Goal: Task Accomplishment & Management: Use online tool/utility

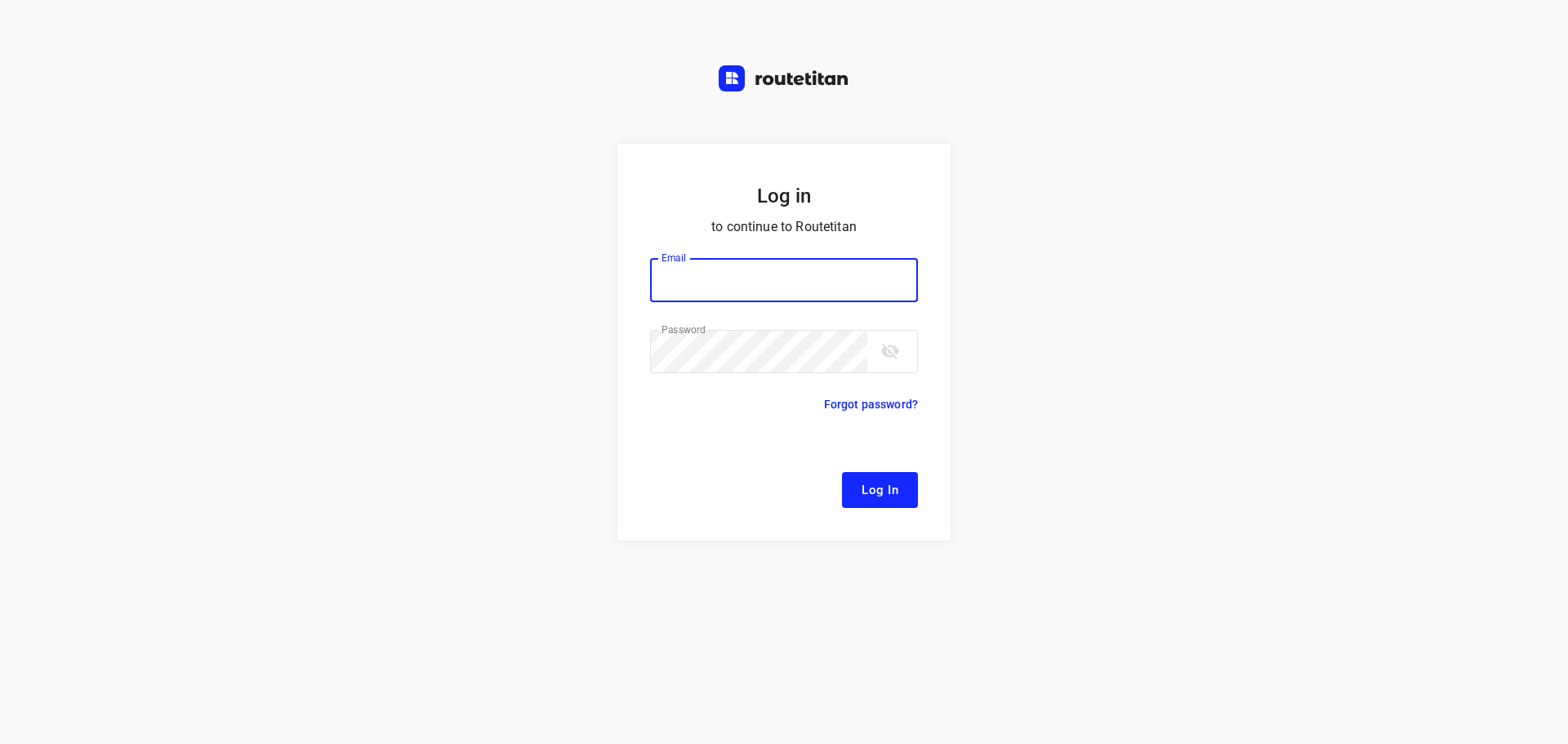
type input "[EMAIL_ADDRESS][DOMAIN_NAME]"
click at [887, 489] on span "Log In" at bounding box center [881, 490] width 37 height 21
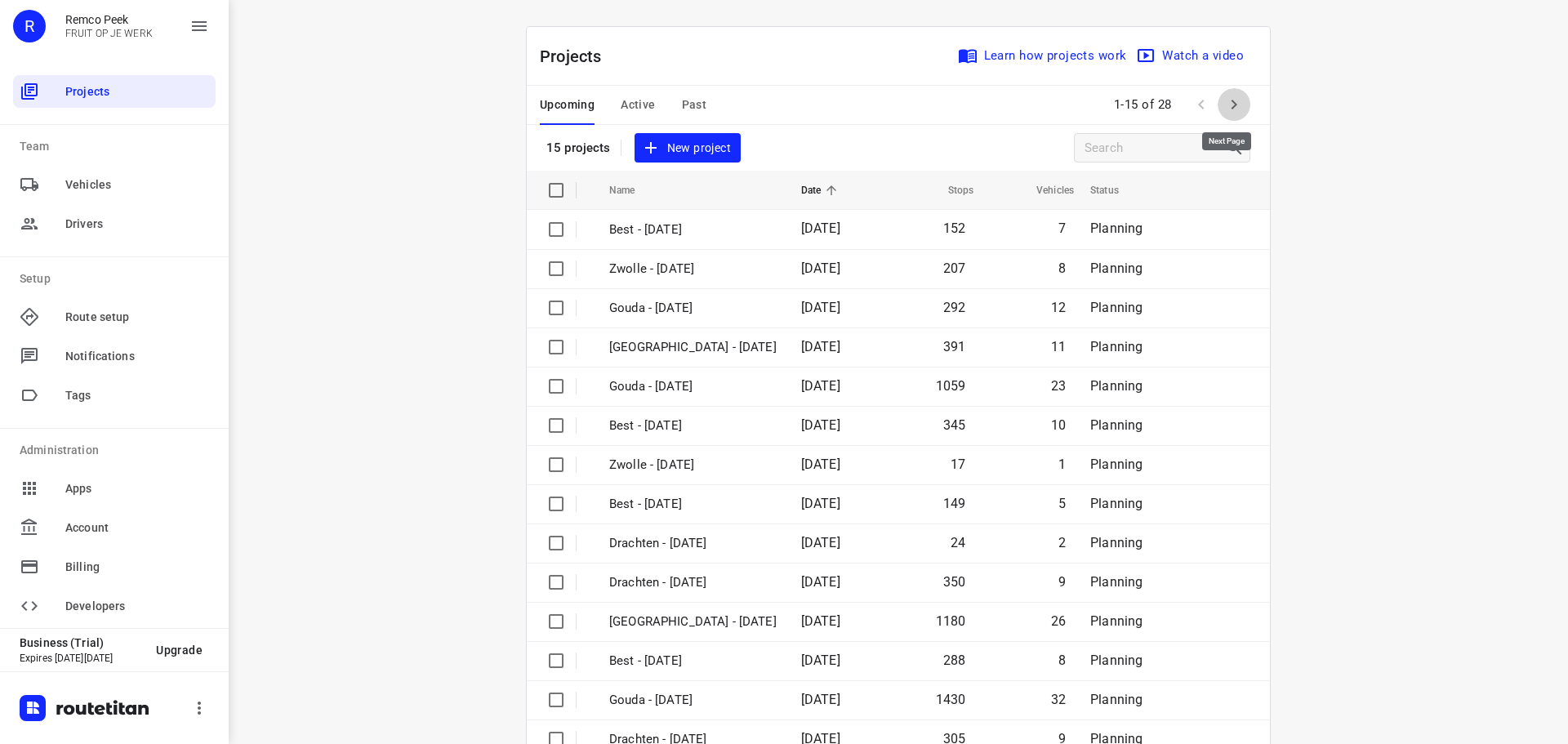
click at [1225, 101] on icon "button" at bounding box center [1235, 104] width 20 height 20
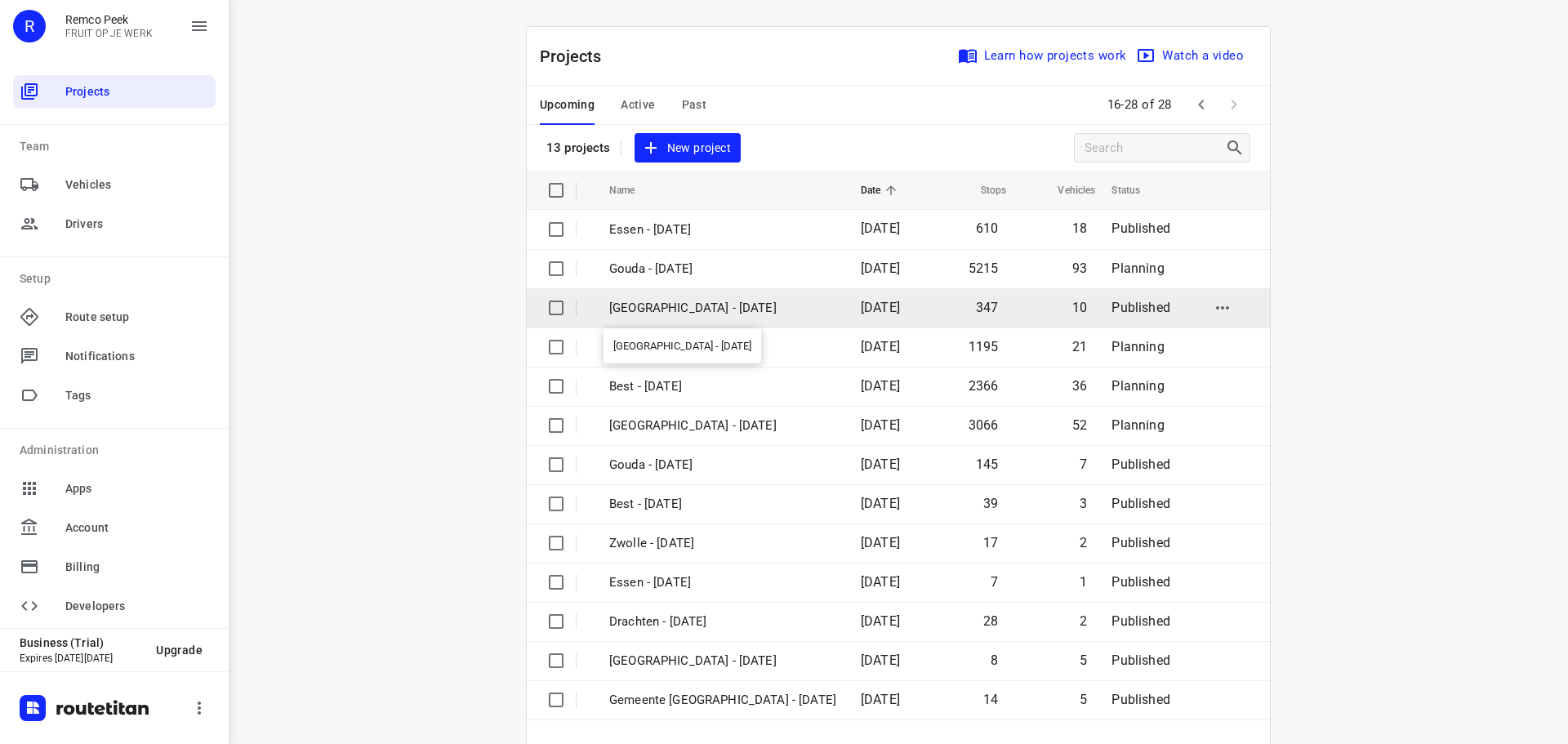
click at [673, 299] on p "[GEOGRAPHIC_DATA] - [DATE]" at bounding box center [723, 308] width 227 height 19
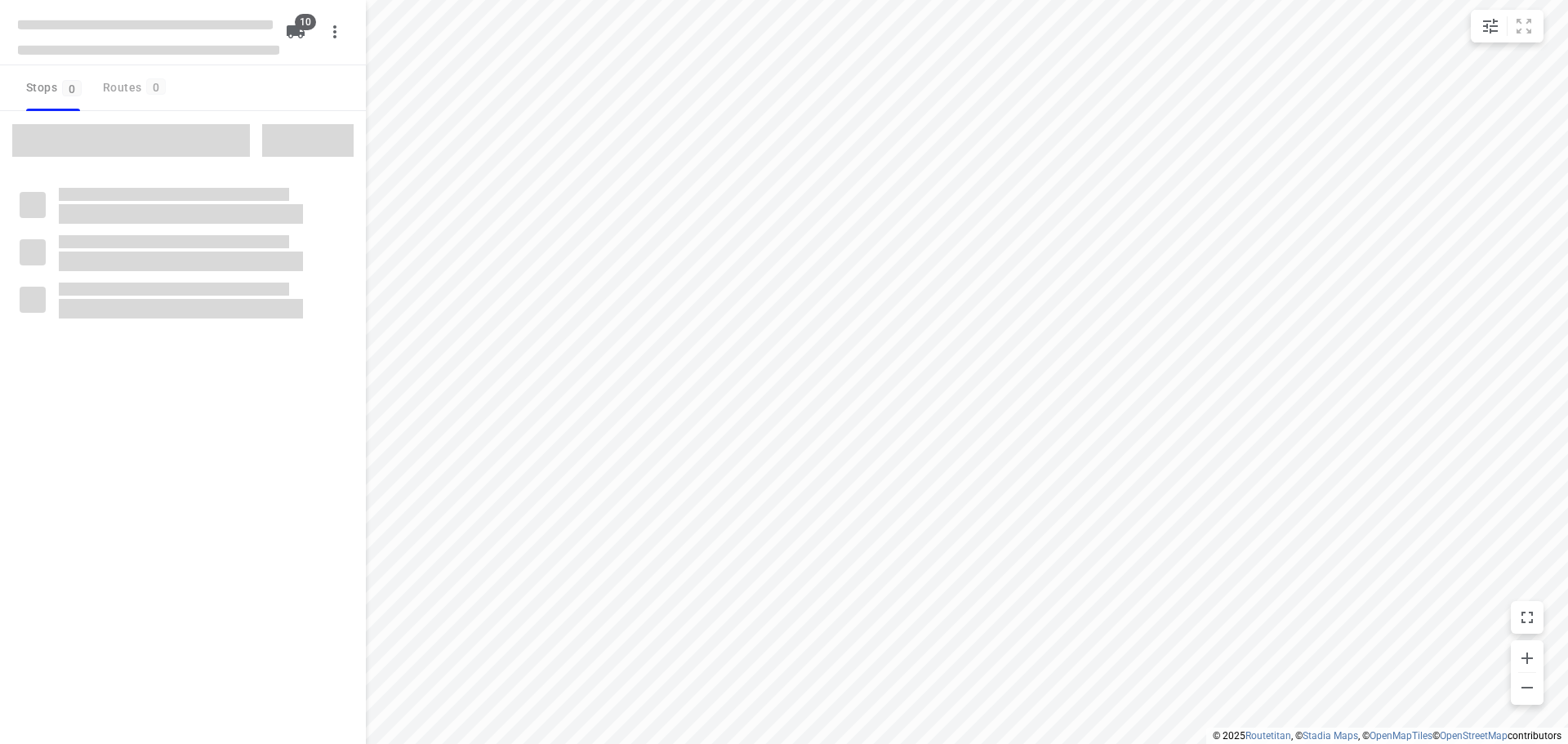
checkbox input "true"
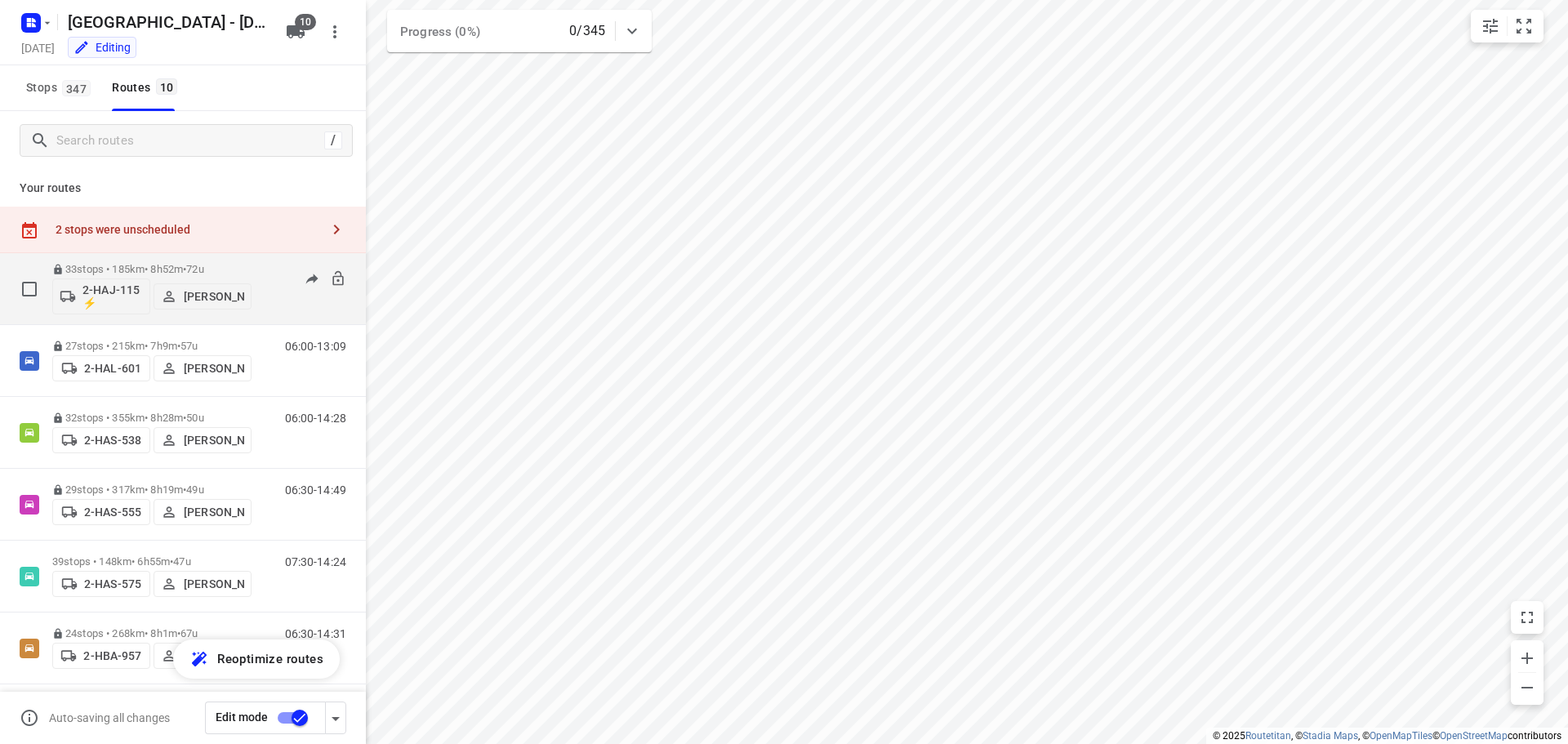
click at [139, 269] on p "33 stops • 185km • 8h52m • 72u" at bounding box center [152, 269] width 199 height 13
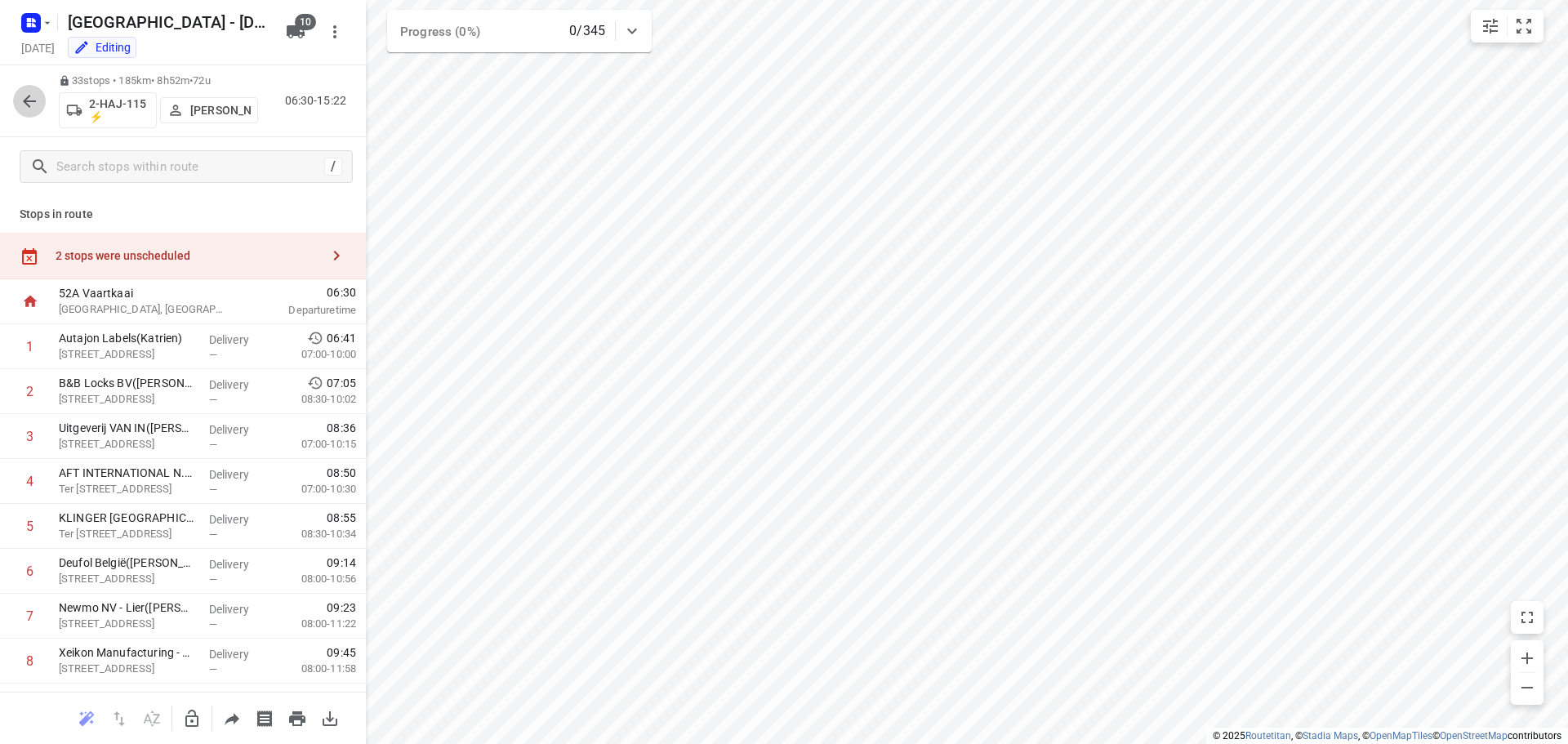
click at [30, 98] on icon "button" at bounding box center [29, 101] width 20 height 20
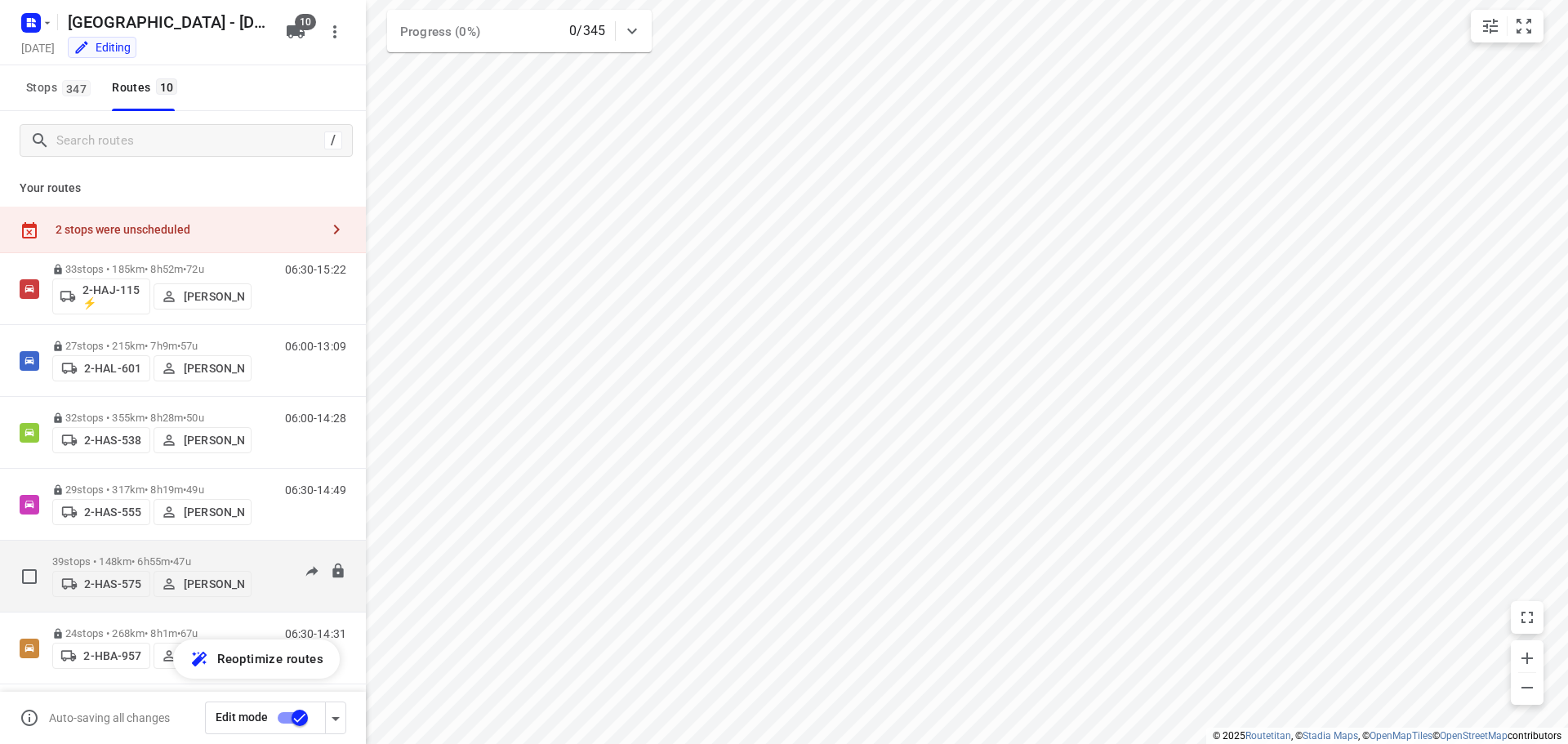
click at [143, 548] on div "39 stops • 148km • 6h55m • 47u 2-HAS-575 [PERSON_NAME]" at bounding box center [152, 575] width 199 height 58
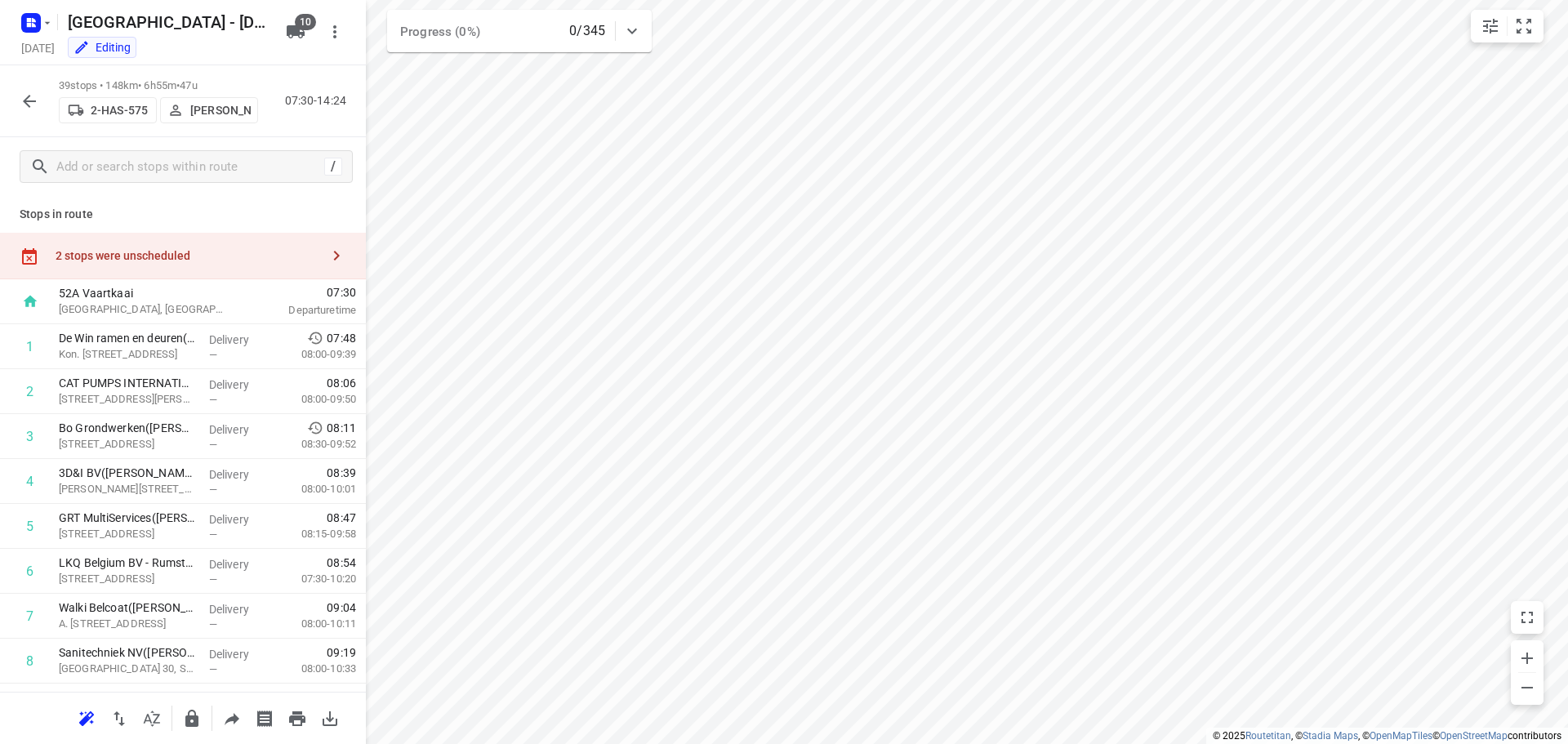
click at [24, 102] on icon "button" at bounding box center [28, 100] width 13 height 13
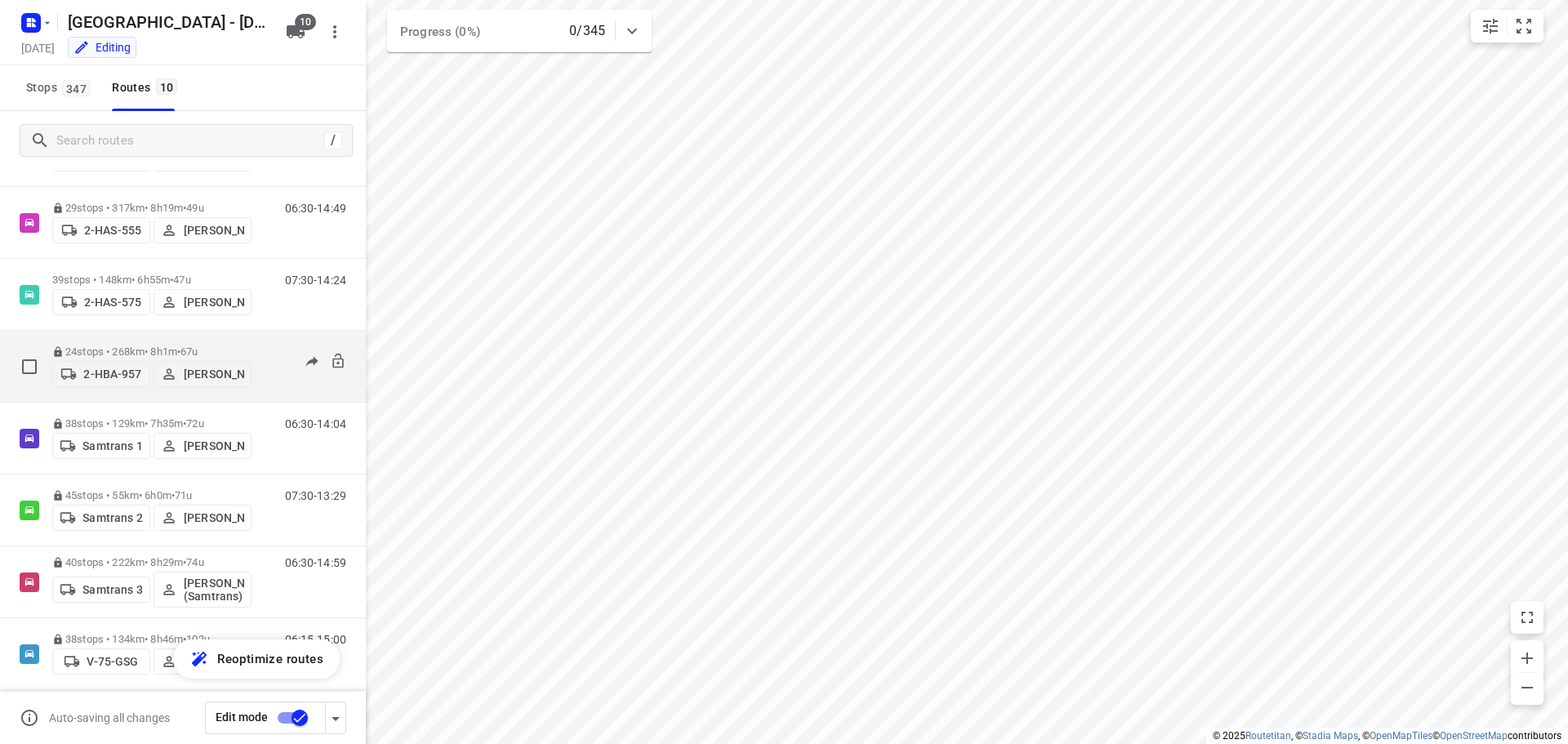
scroll to position [296, 0]
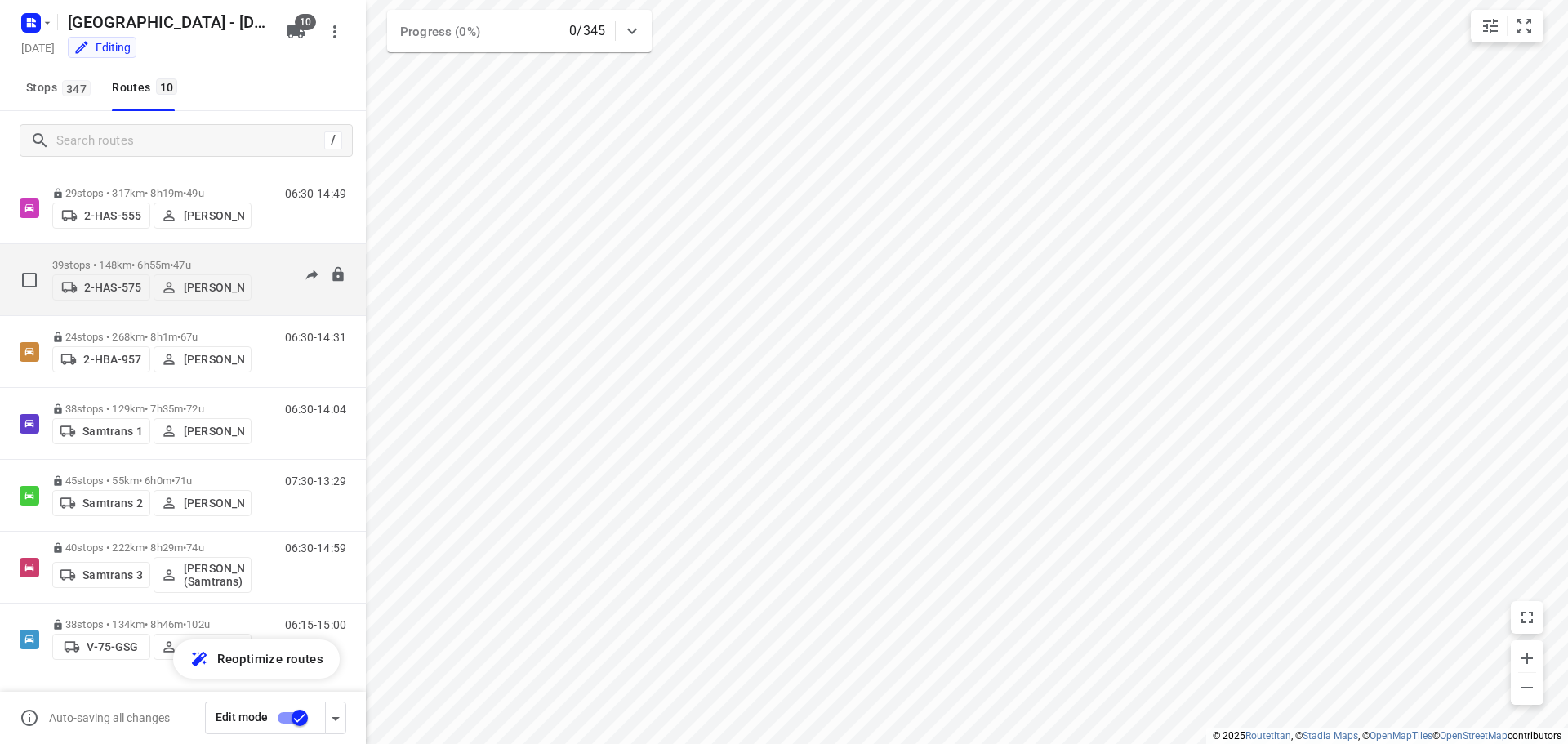
click at [134, 259] on p "39 stops • 148km • 6h55m • 47u" at bounding box center [152, 265] width 199 height 13
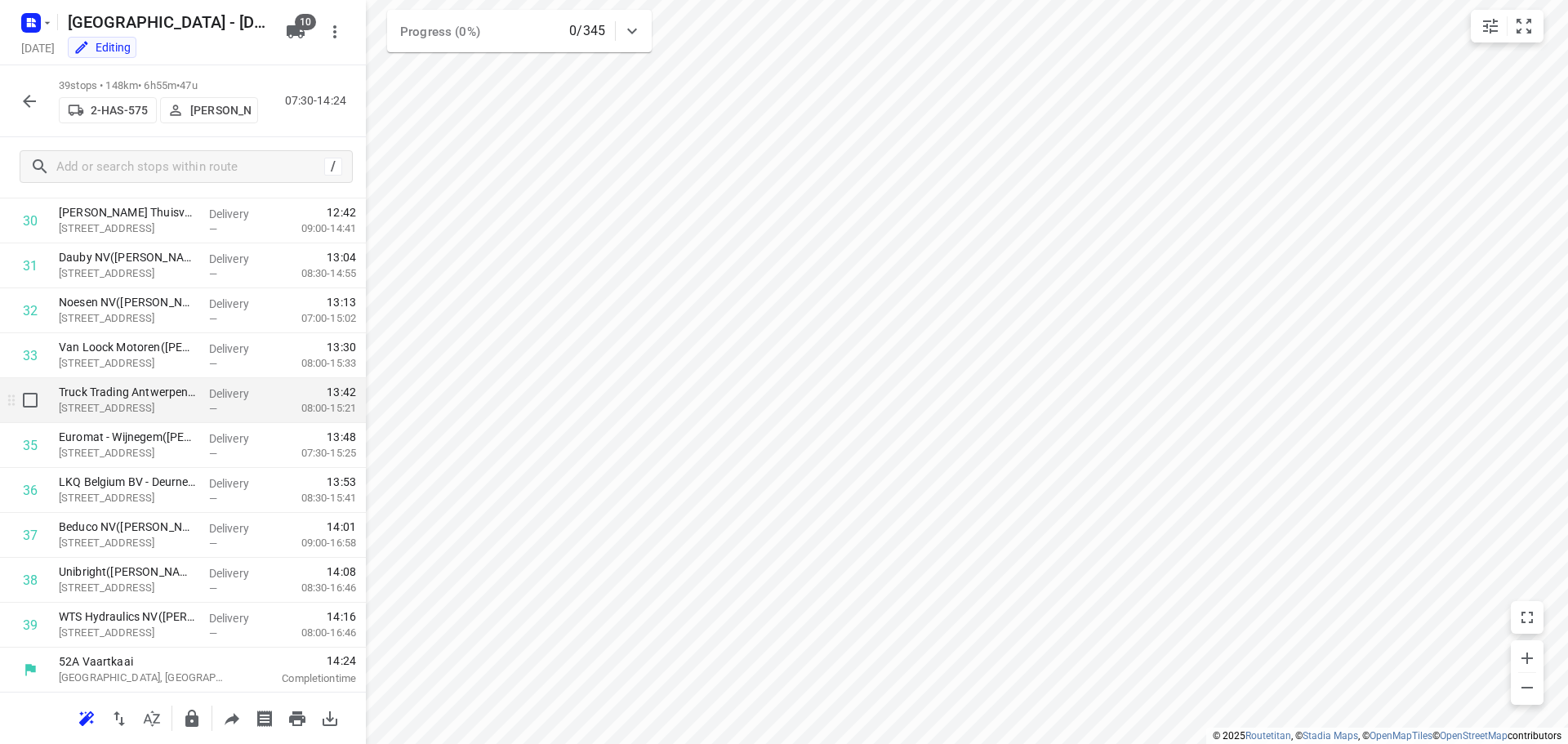
scroll to position [1429, 0]
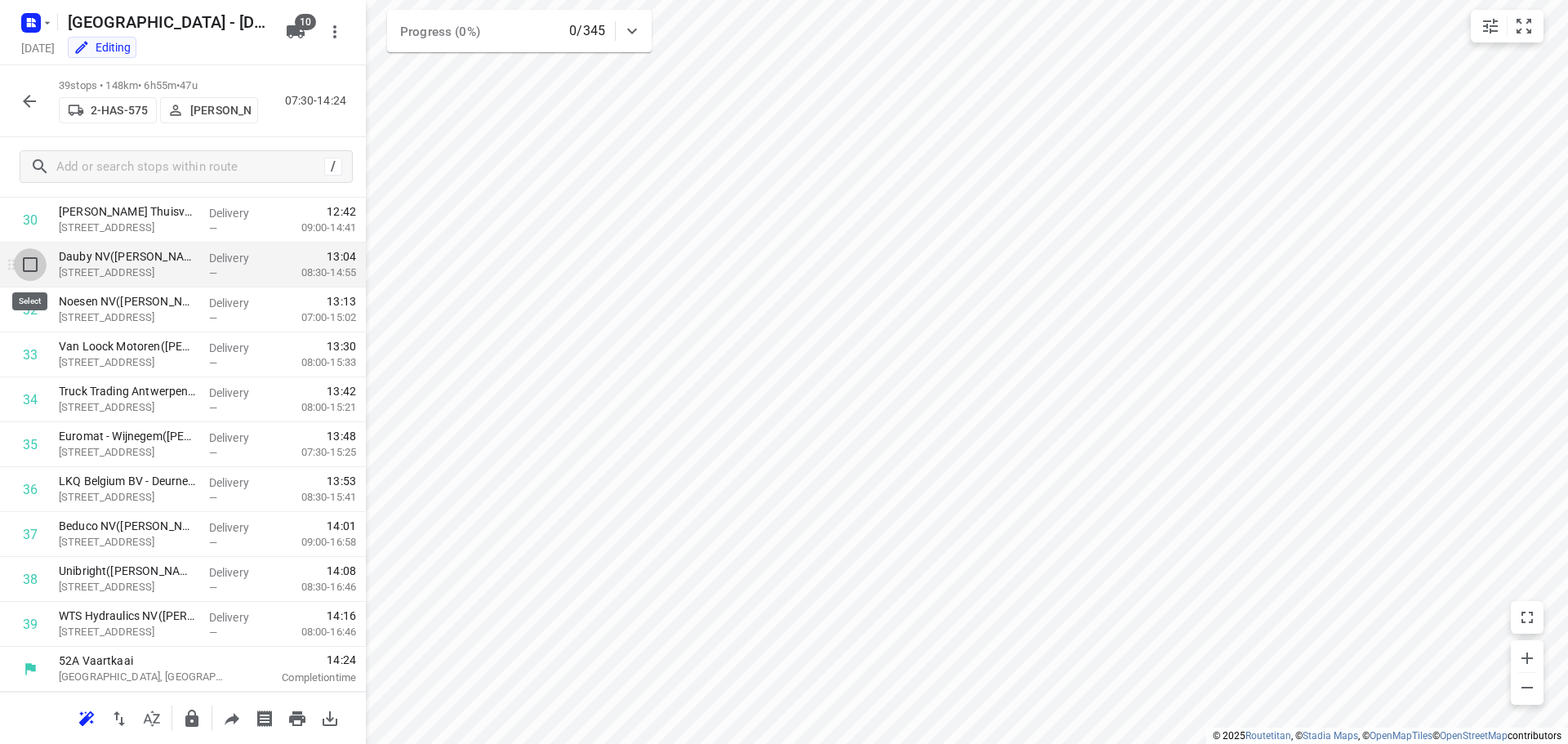
click at [30, 264] on input "checkbox" at bounding box center [30, 265] width 33 height 33
checkbox input "true"
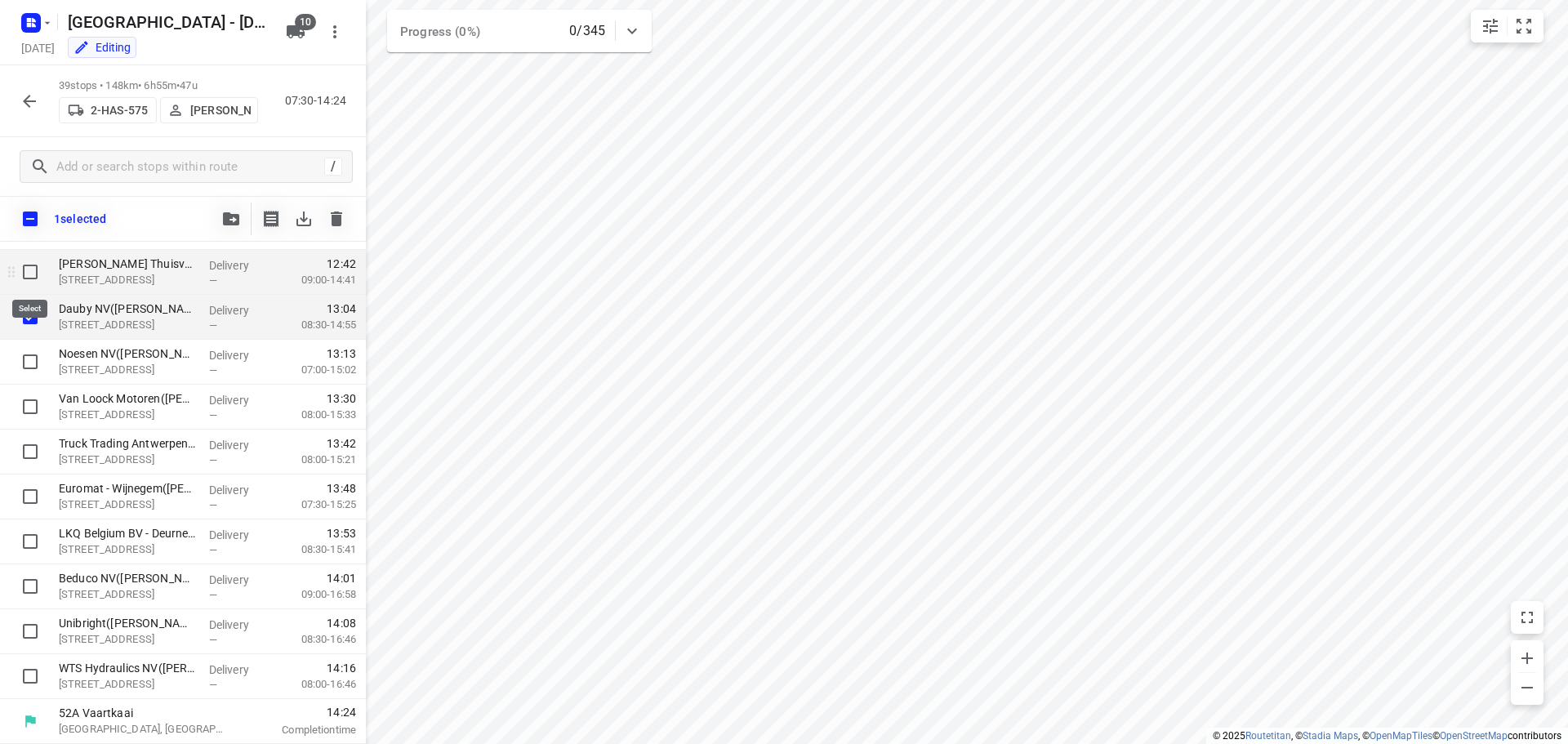
scroll to position [1423, 0]
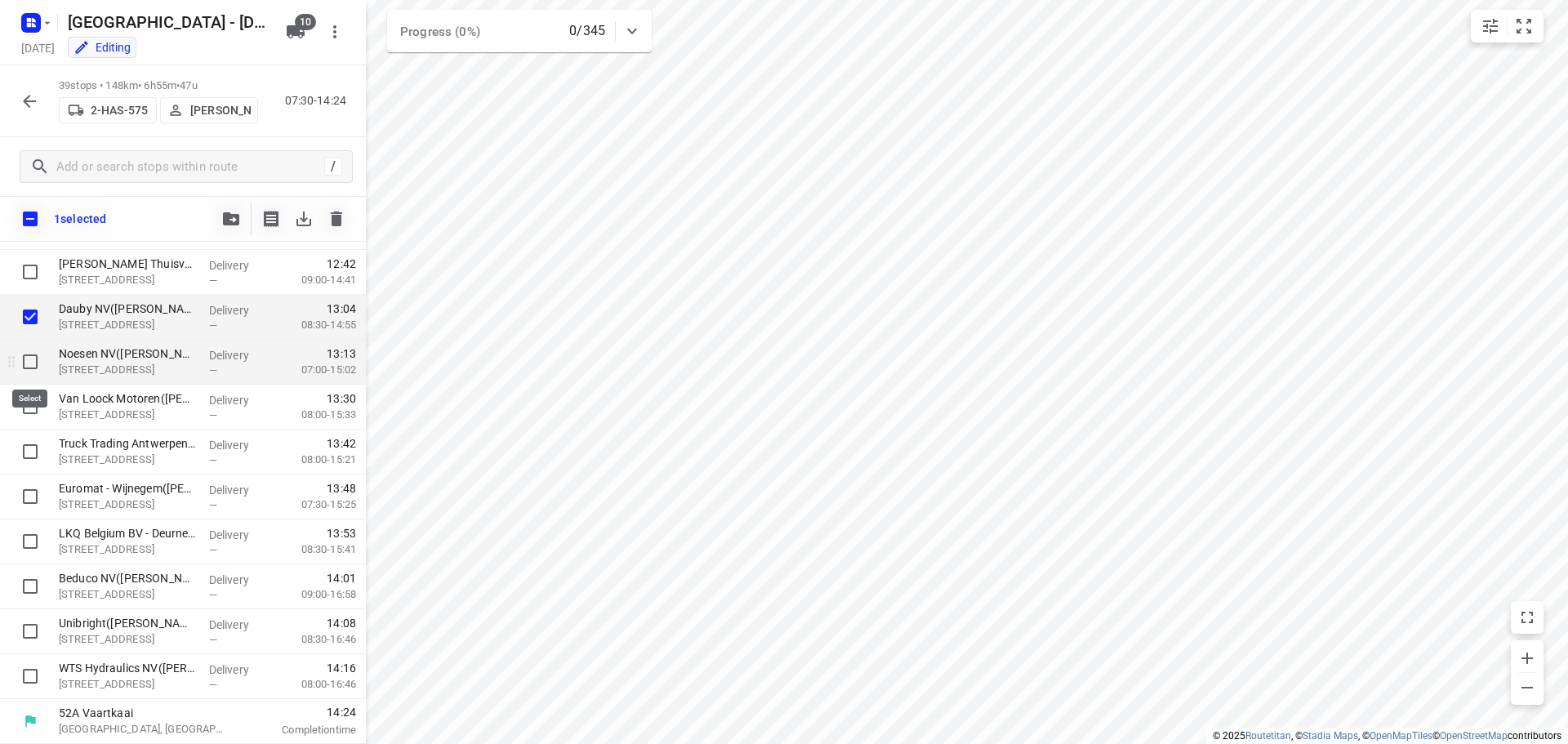
click at [27, 363] on input "checkbox" at bounding box center [30, 362] width 33 height 33
checkbox input "true"
click at [224, 218] on icon "button" at bounding box center [231, 218] width 17 height 13
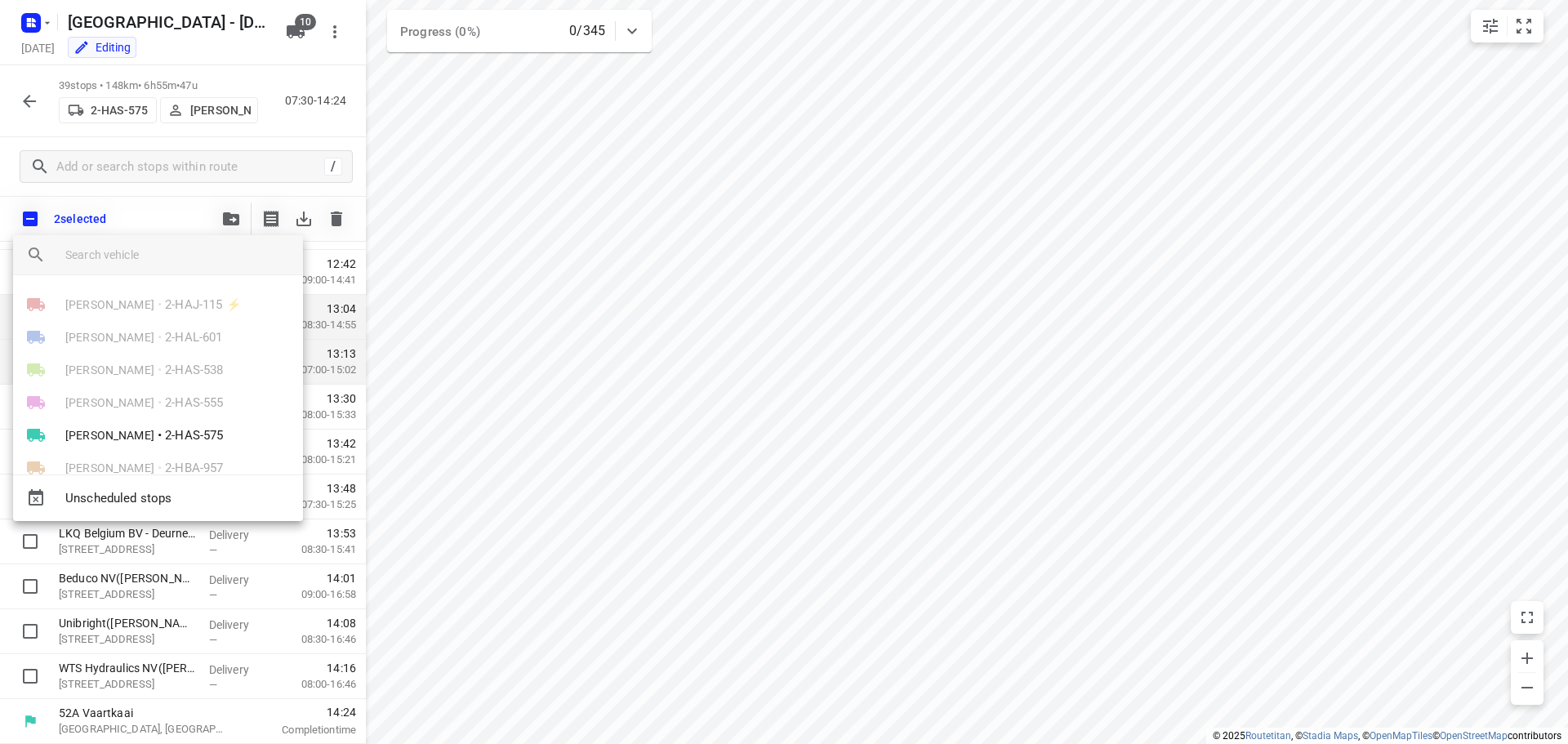
click at [148, 211] on div at bounding box center [784, 372] width 1568 height 744
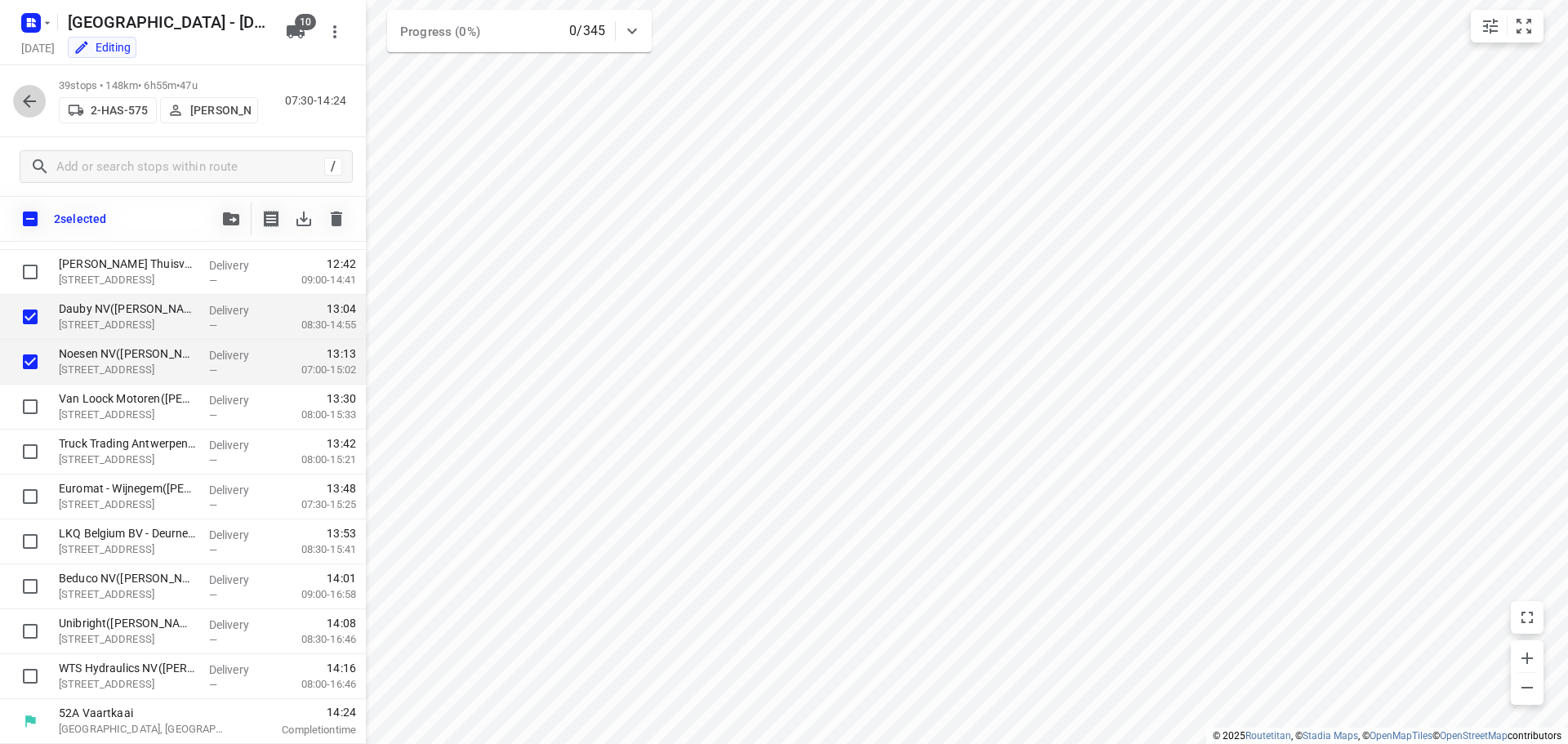
click at [24, 100] on icon "button" at bounding box center [28, 100] width 13 height 13
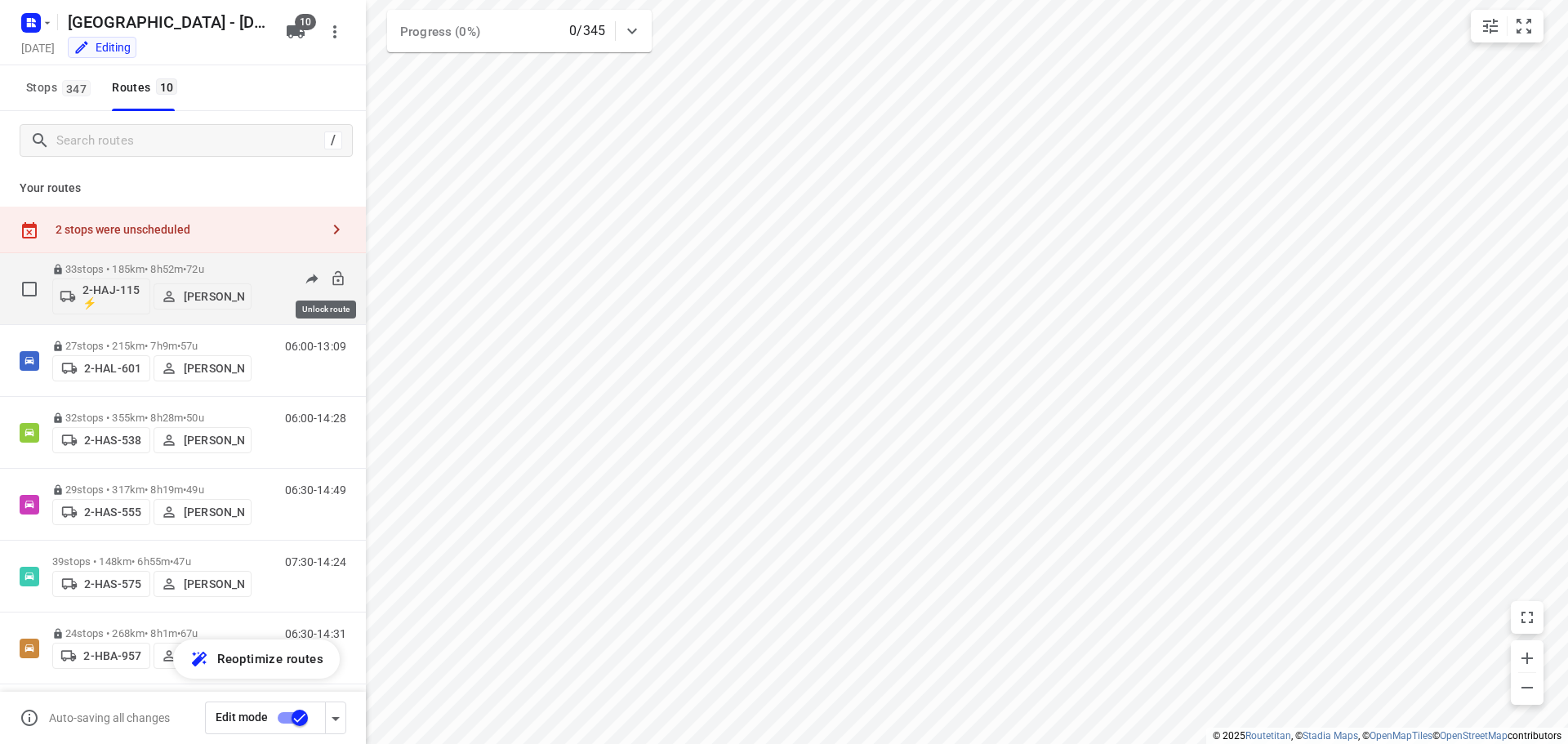
click at [330, 274] on icon at bounding box center [337, 278] width 17 height 17
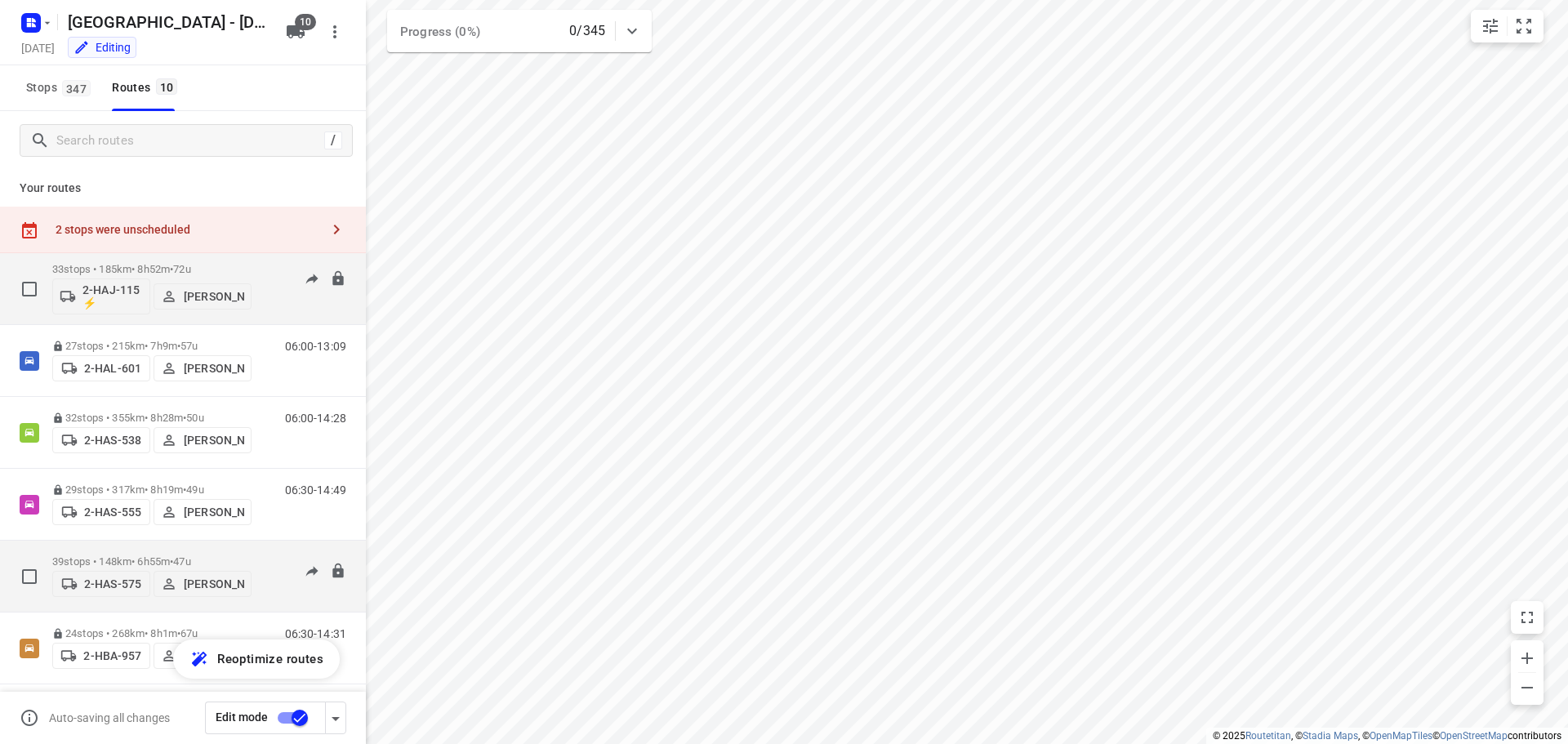
click at [143, 548] on div "39 stops • 148km • 6h55m • 47u 2-HAS-575 [PERSON_NAME]" at bounding box center [152, 575] width 199 height 58
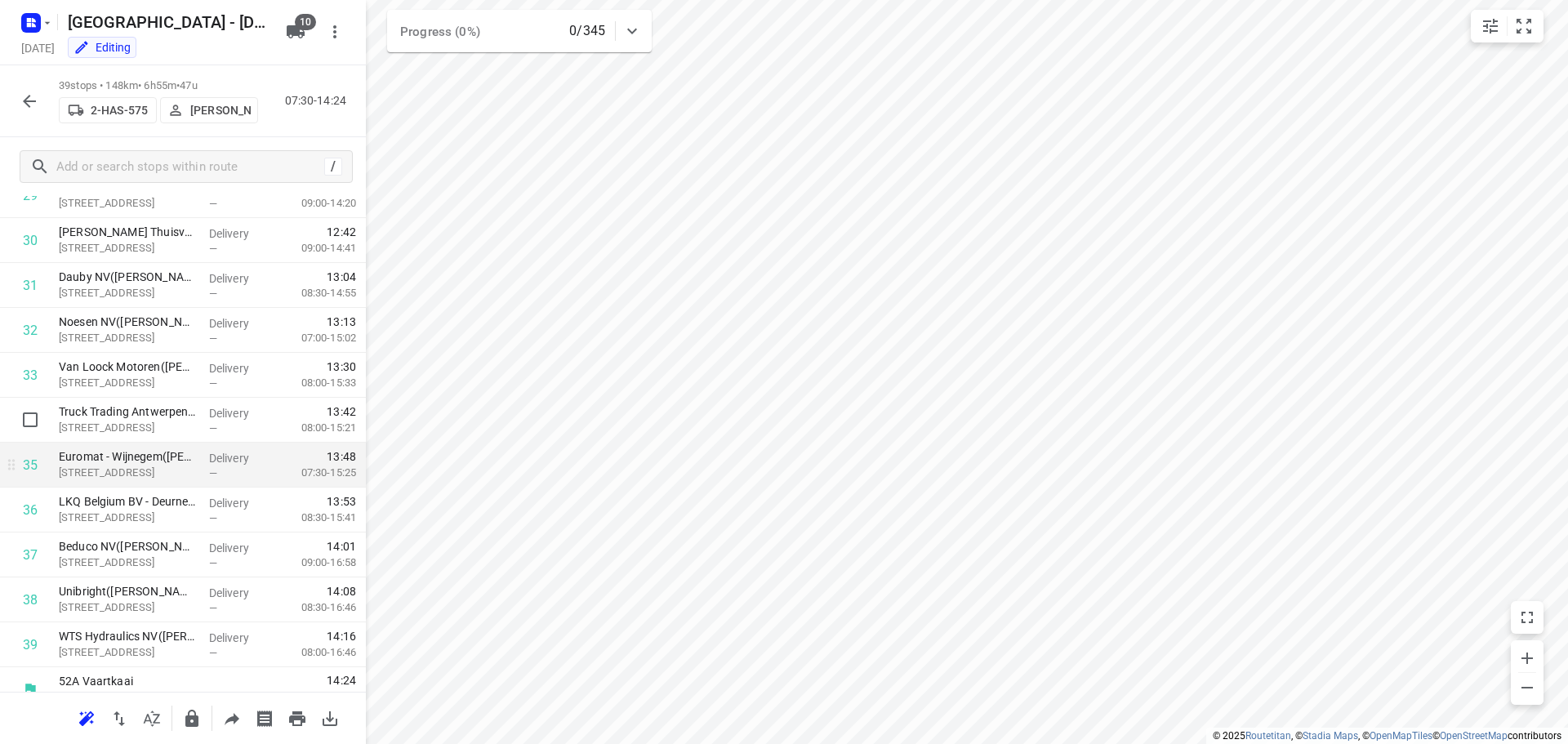
scroll to position [1429, 0]
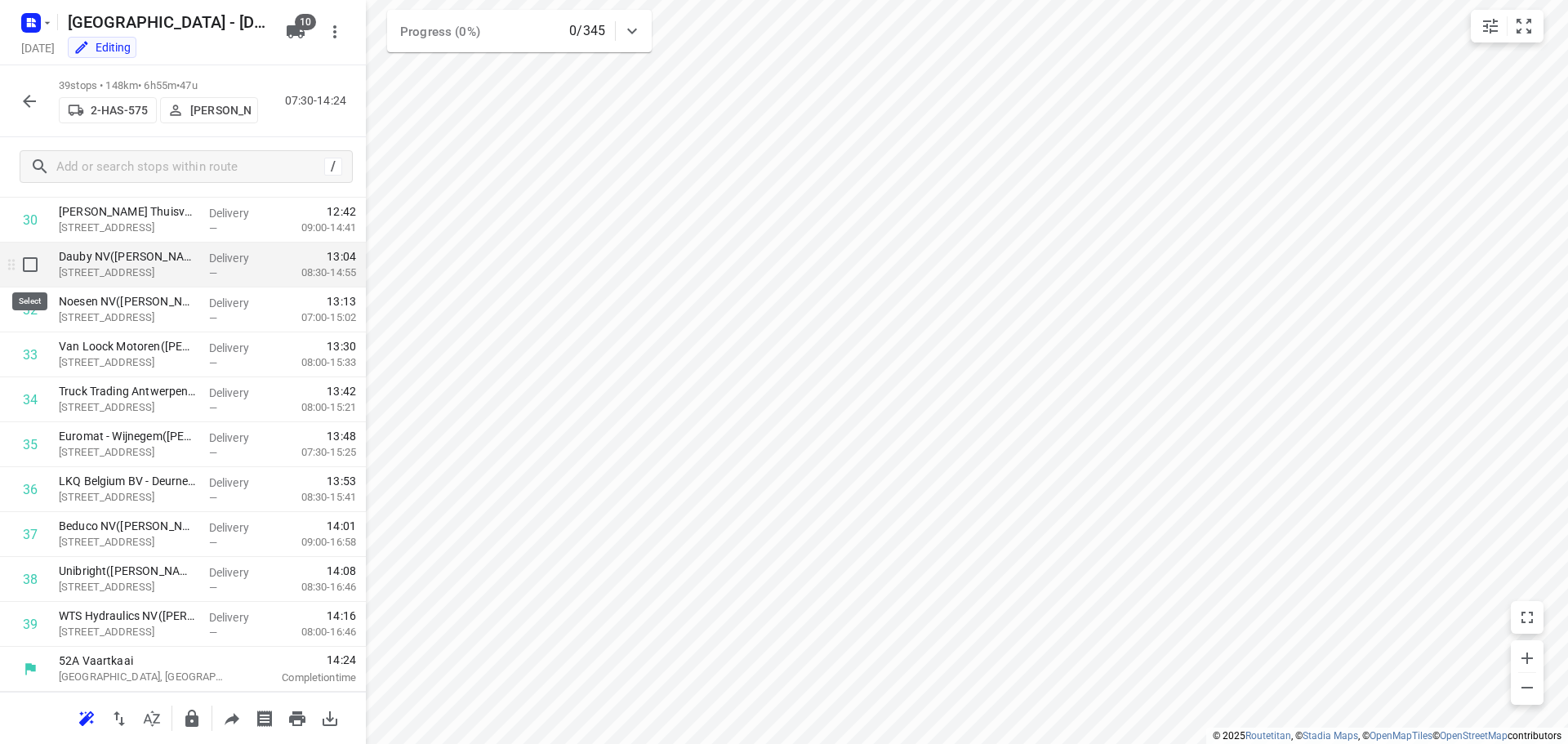
click at [22, 266] on input "checkbox" at bounding box center [30, 265] width 33 height 33
checkbox input "true"
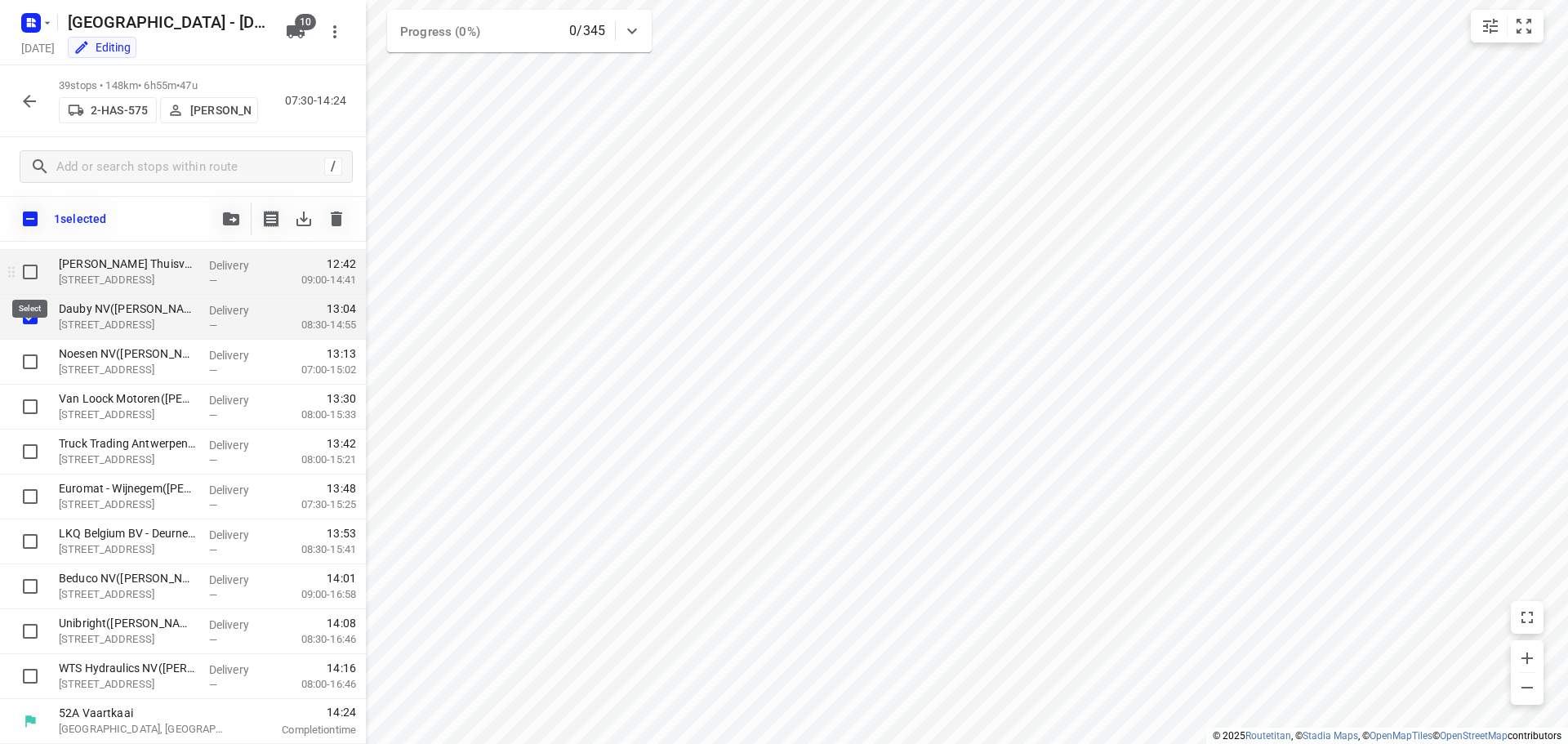
scroll to position [1423, 0]
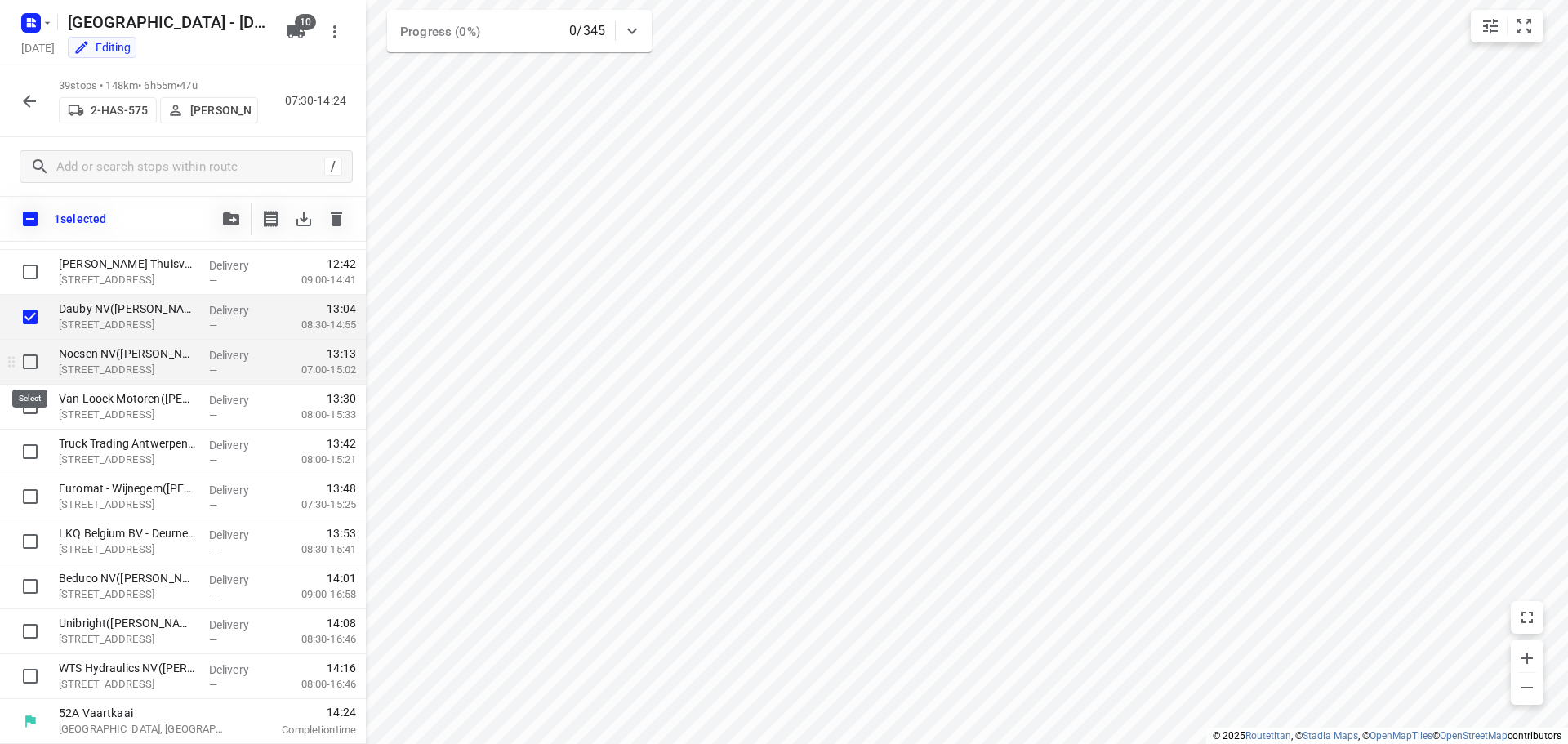
click at [23, 358] on input "checkbox" at bounding box center [30, 362] width 33 height 33
checkbox input "true"
click at [224, 217] on icon "button" at bounding box center [231, 218] width 17 height 13
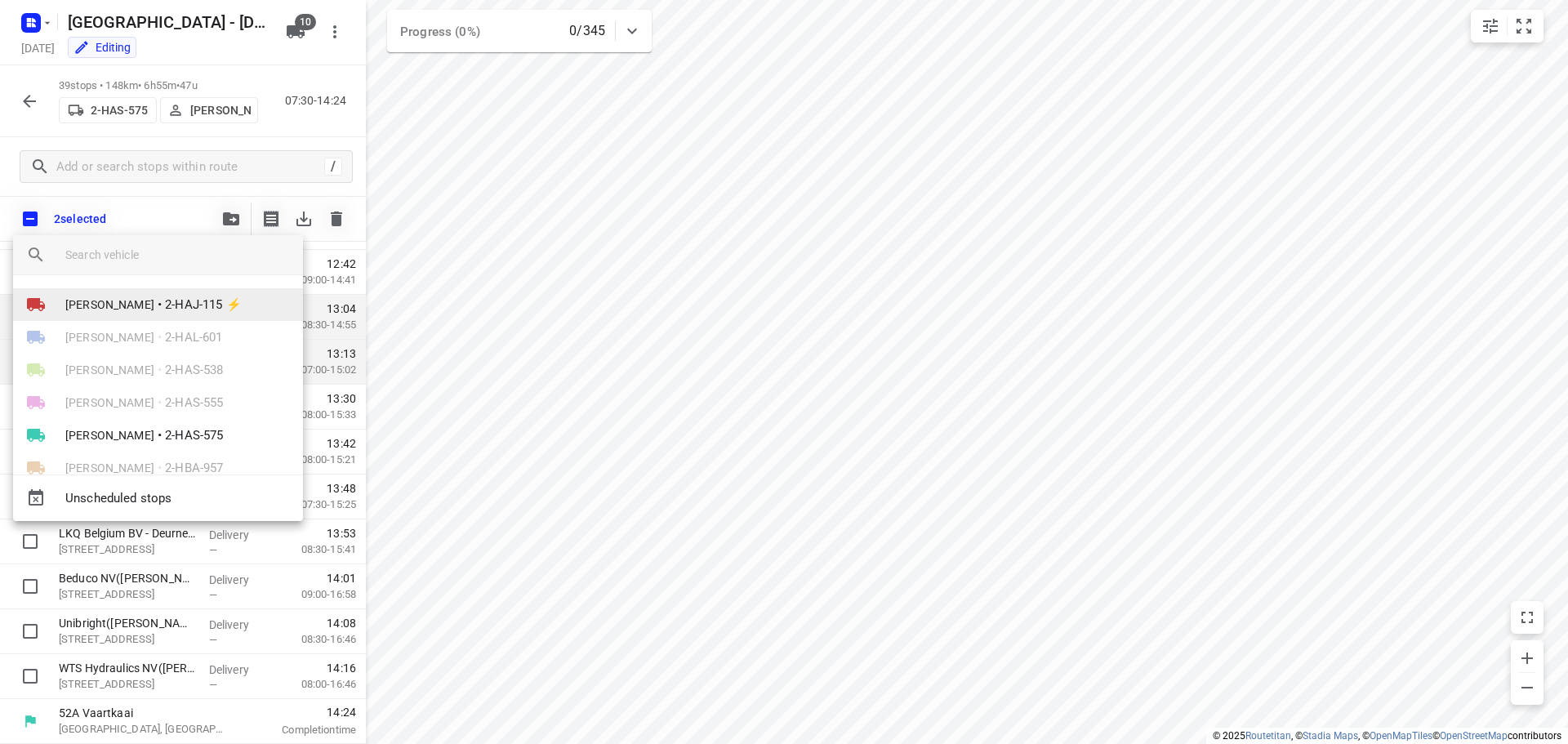
click at [123, 300] on span "[PERSON_NAME]" at bounding box center [109, 304] width 89 height 17
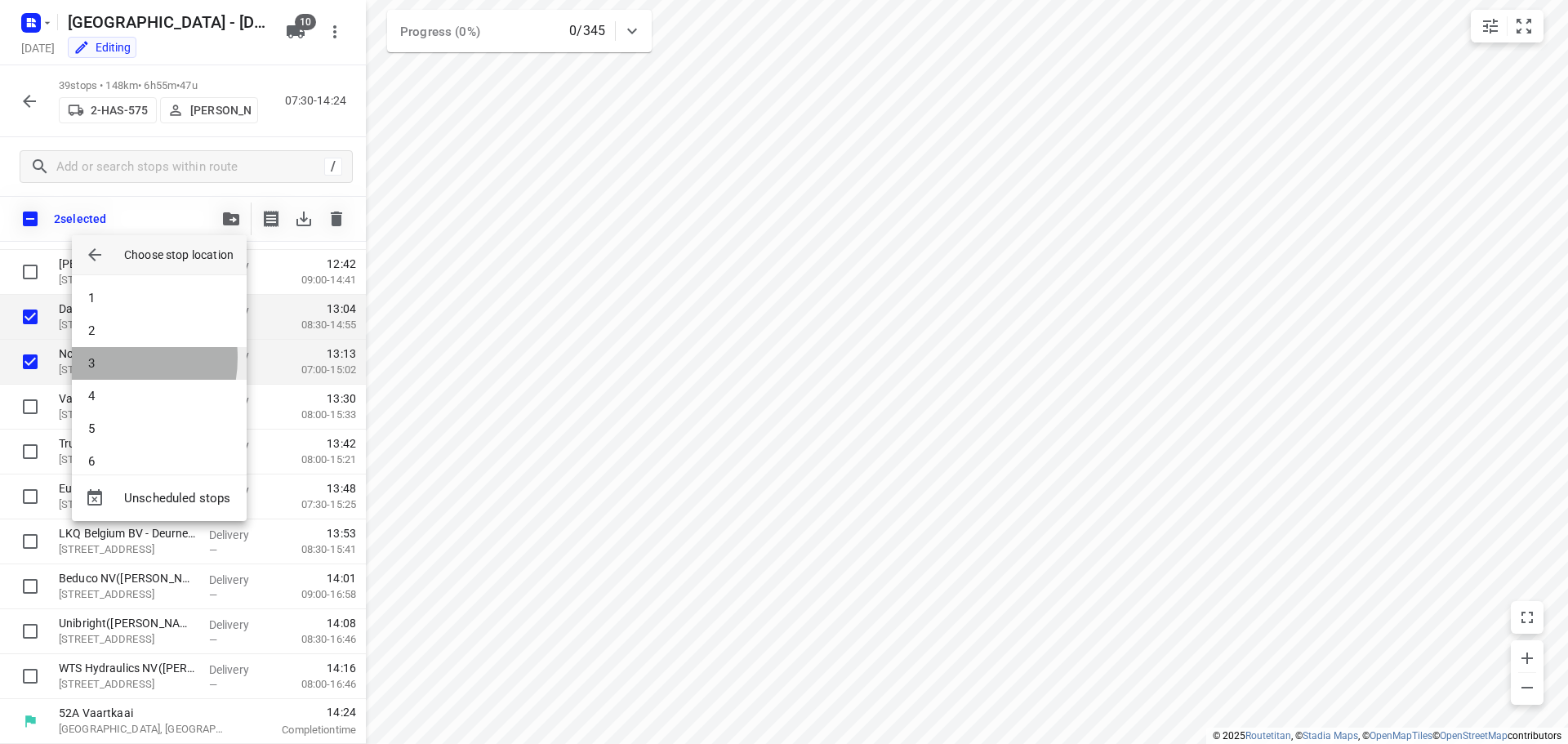
click at [98, 358] on li "3" at bounding box center [159, 364] width 175 height 33
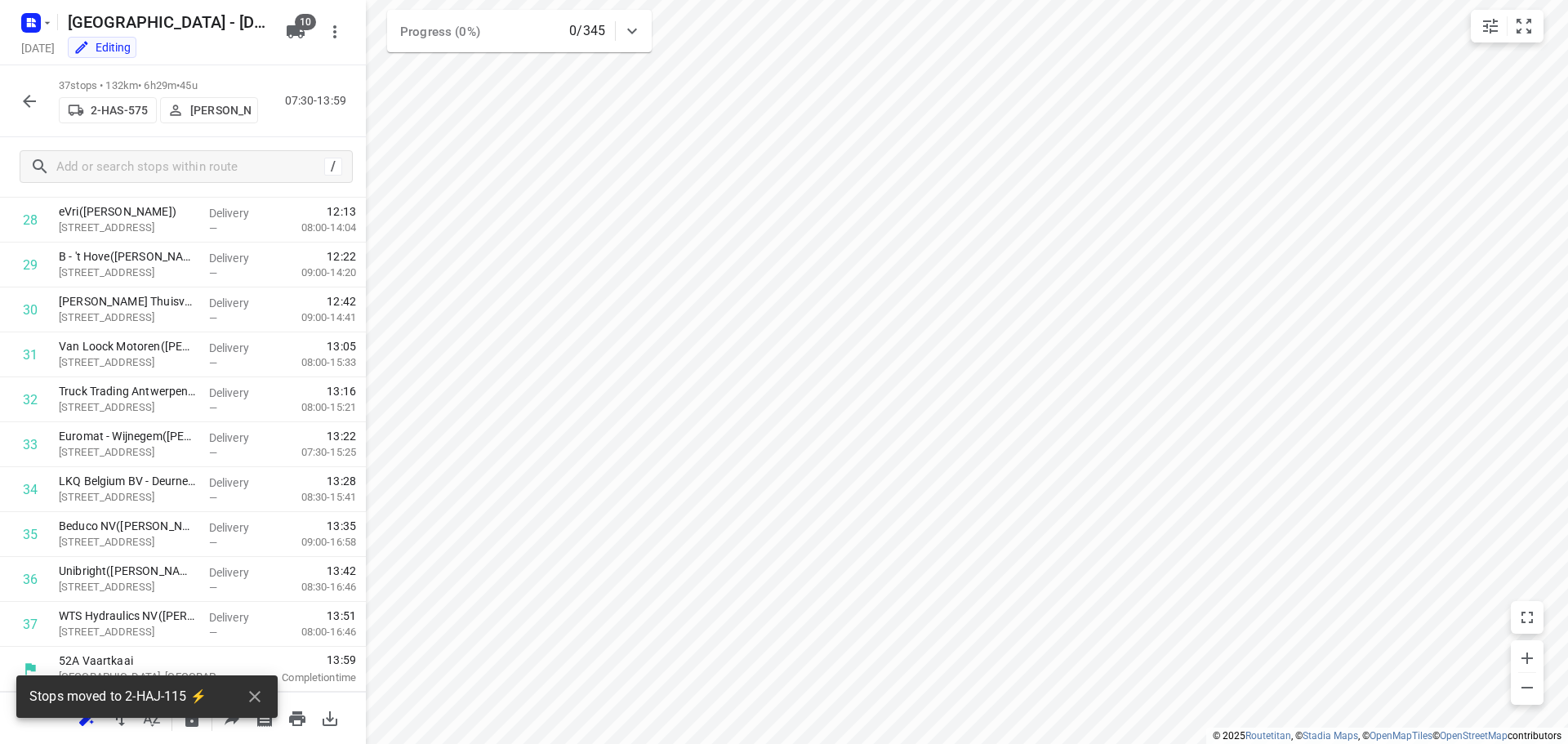
scroll to position [1340, 0]
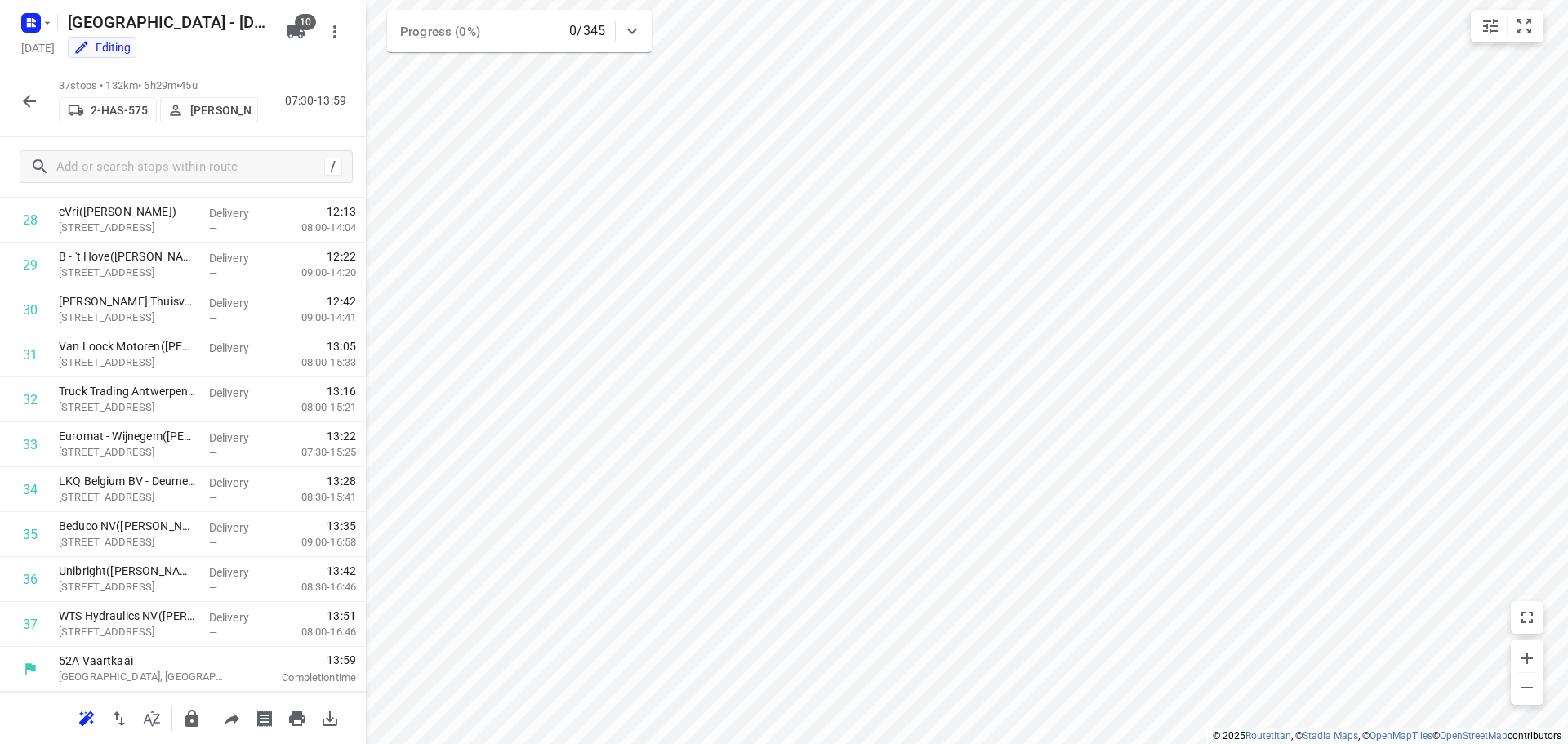
click at [27, 98] on icon "button" at bounding box center [28, 100] width 13 height 13
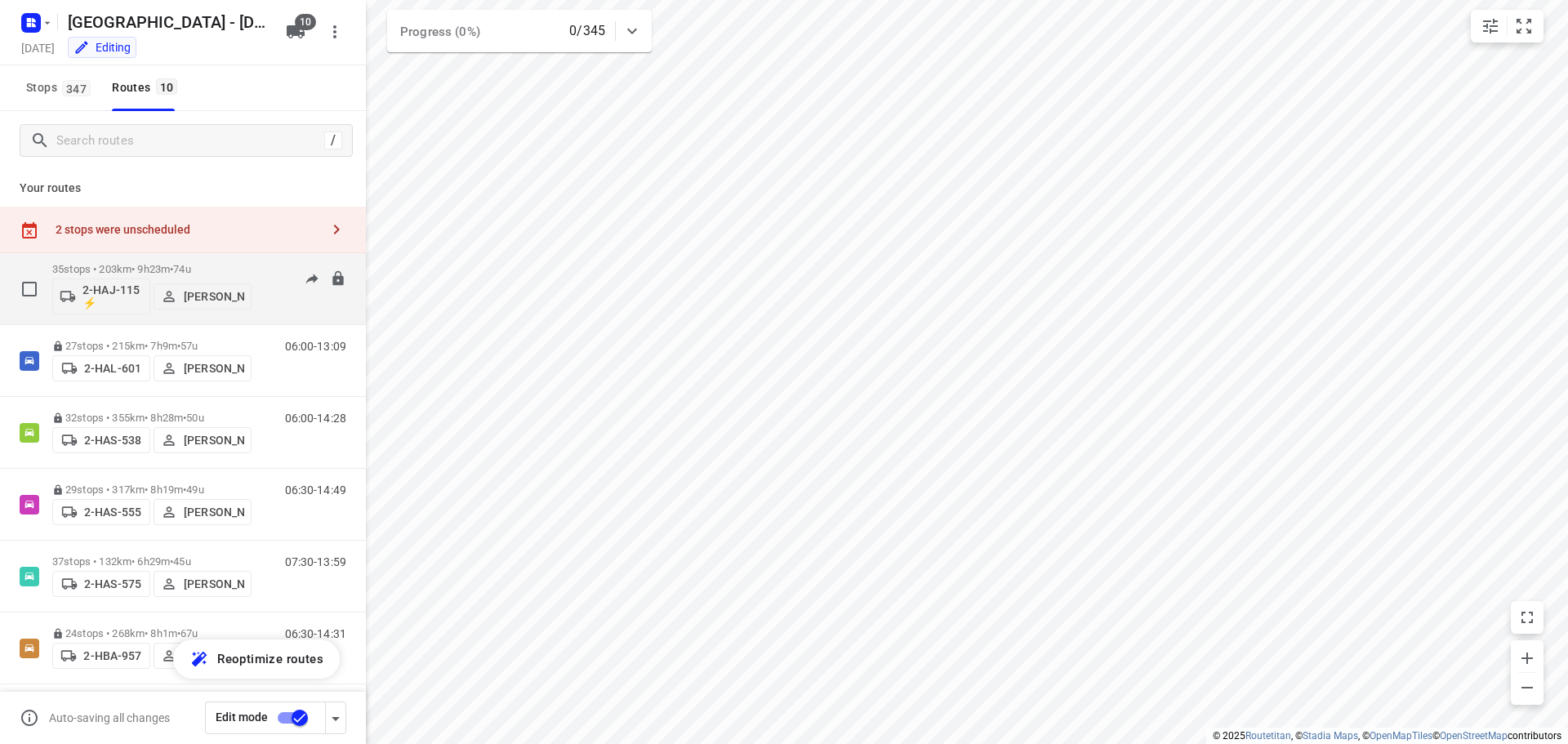
click at [112, 261] on div "35 stops • 203km • 9h23m • 74u 2-HAJ-115 ⚡ [PERSON_NAME]" at bounding box center [152, 289] width 199 height 68
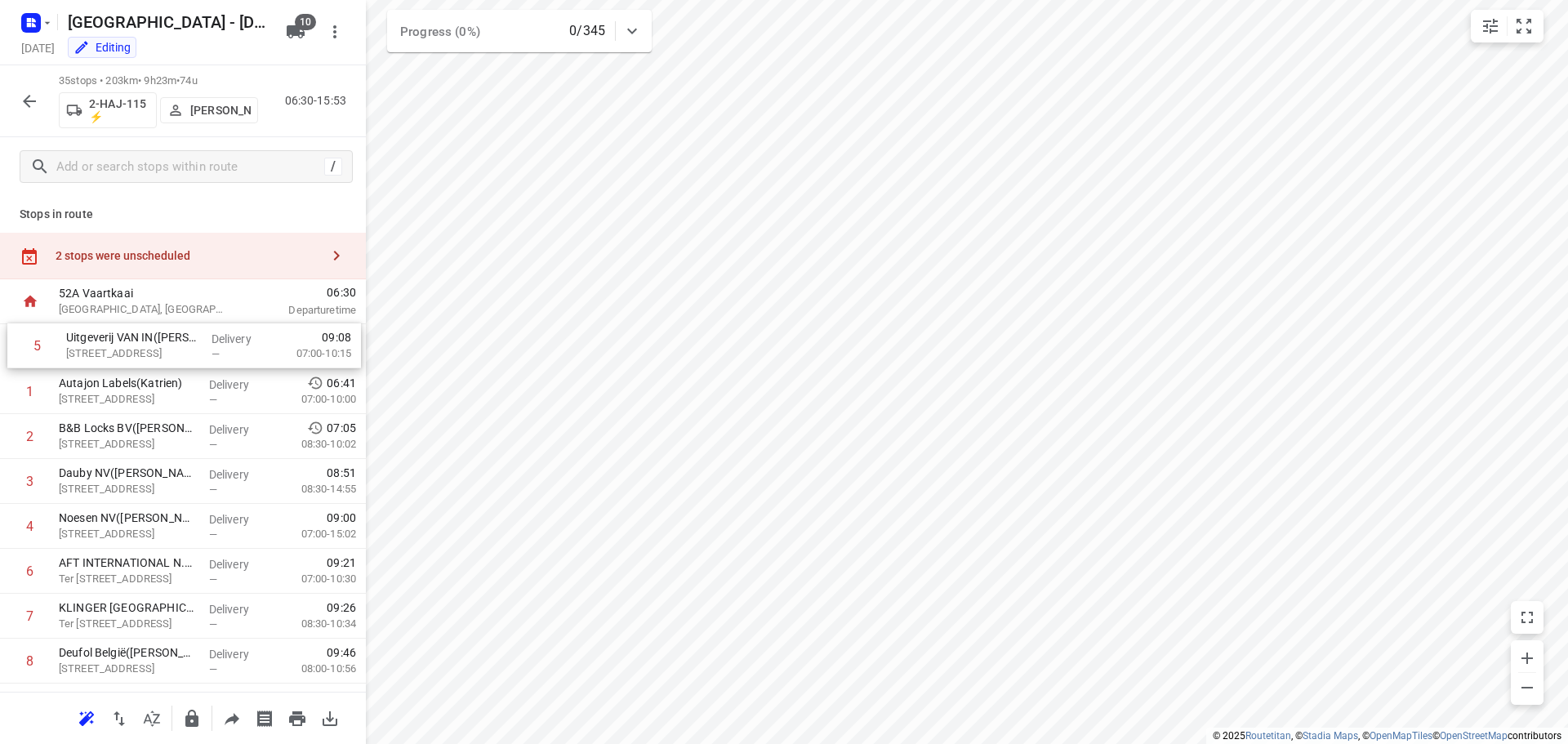
drag, startPoint x: 123, startPoint y: 528, endPoint x: 129, endPoint y: 339, distance: 189.1
drag, startPoint x: 122, startPoint y: 531, endPoint x: 131, endPoint y: 340, distance: 191.2
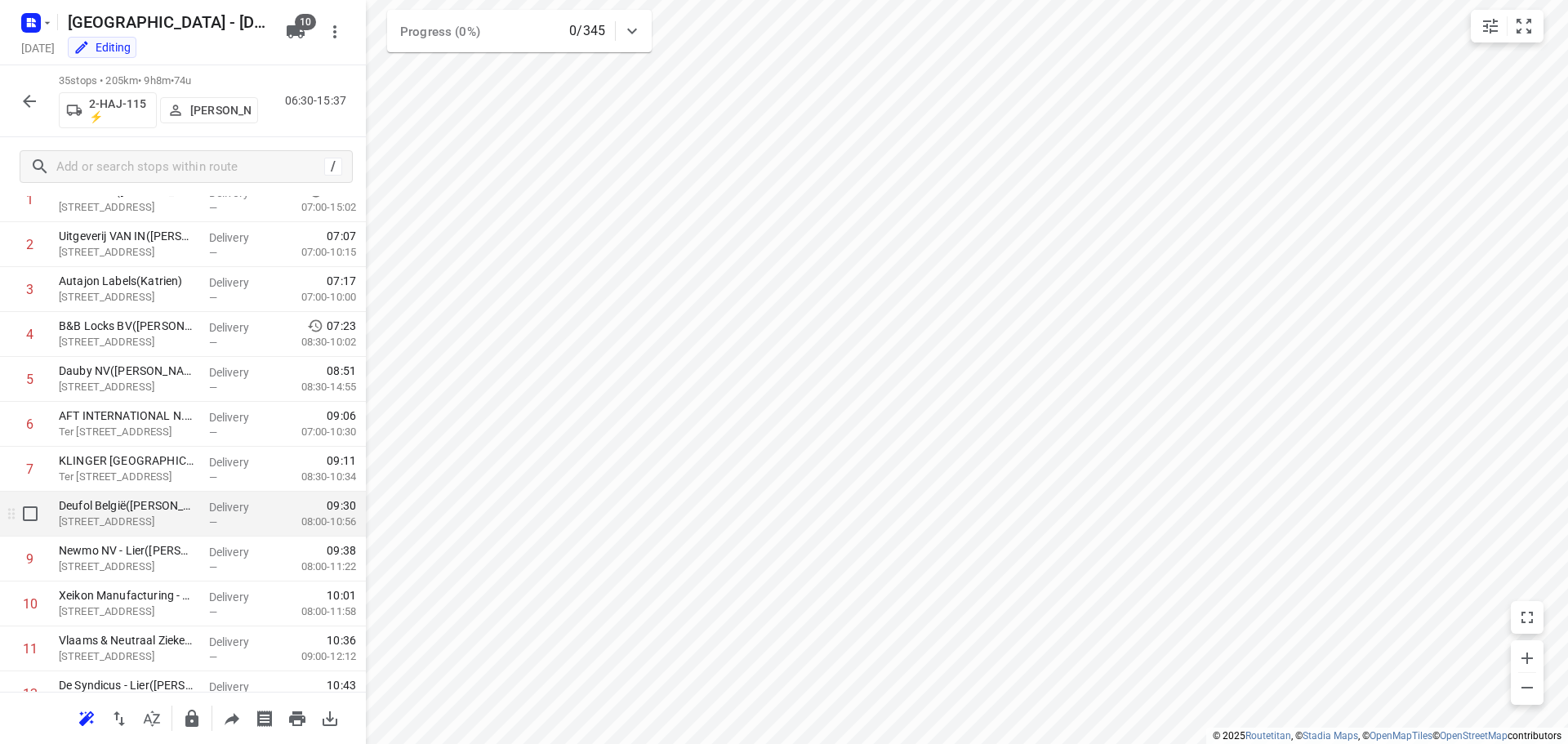
scroll to position [245, 0]
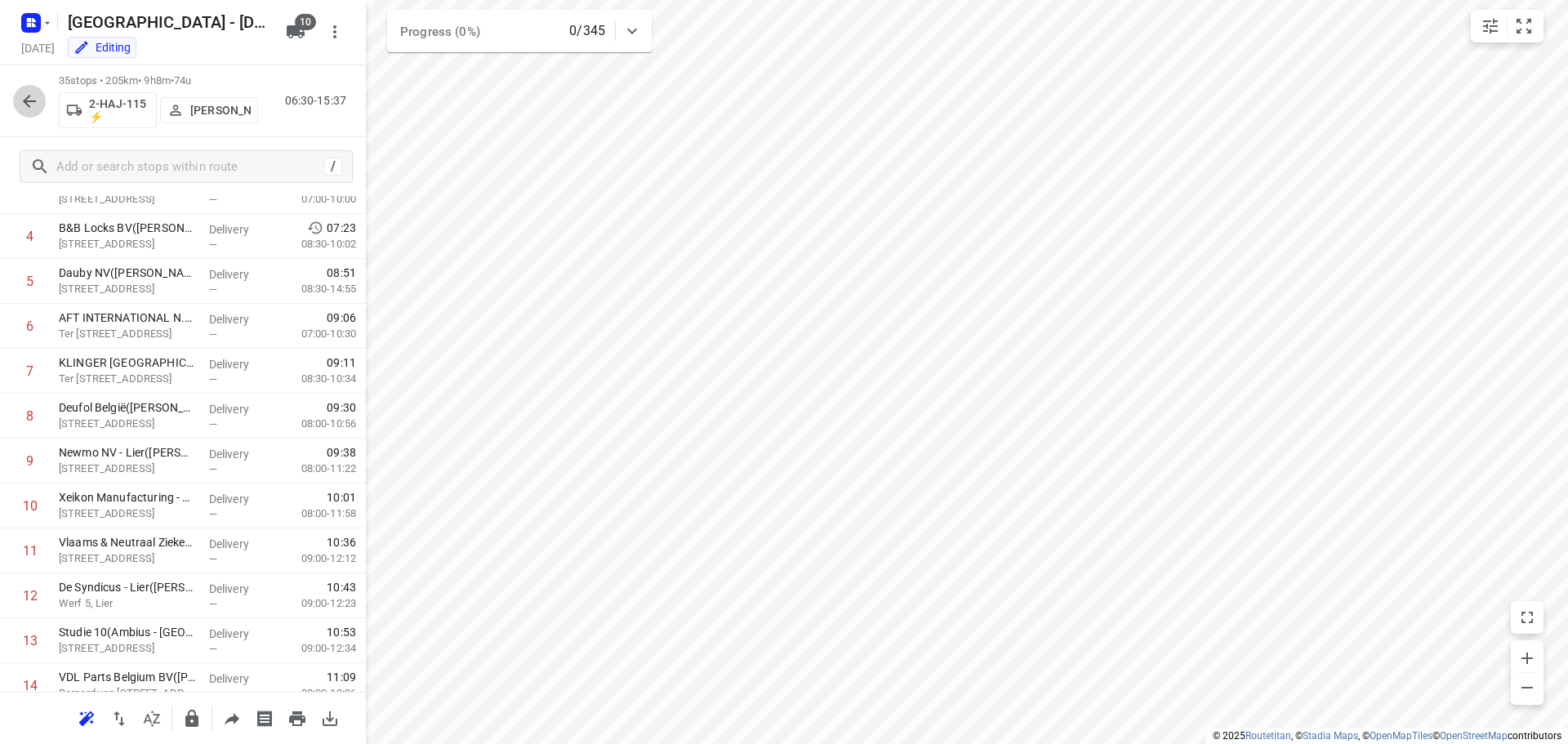
click at [28, 99] on icon "button" at bounding box center [29, 101] width 20 height 20
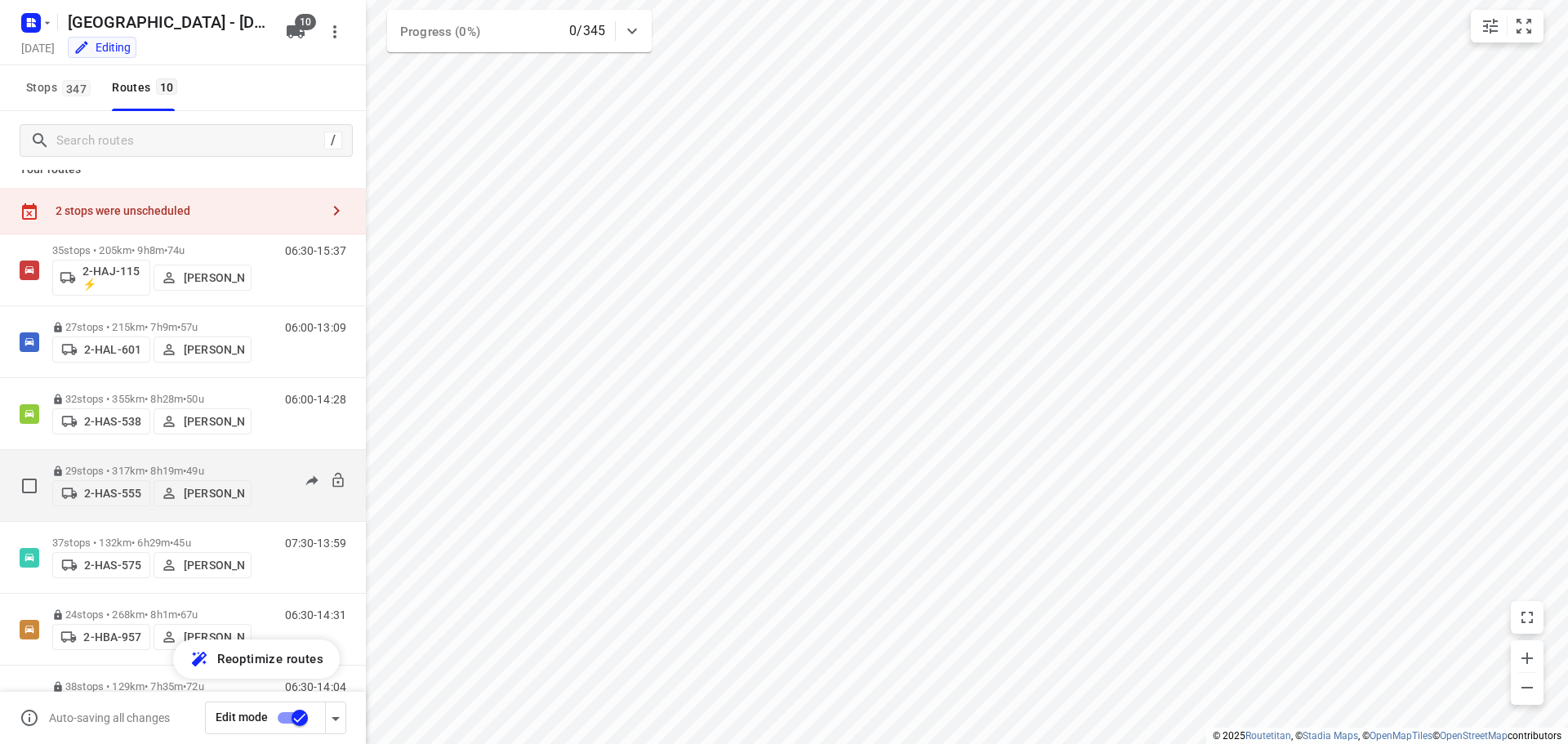
scroll to position [0, 0]
